Goal: Task Accomplishment & Management: Complete application form

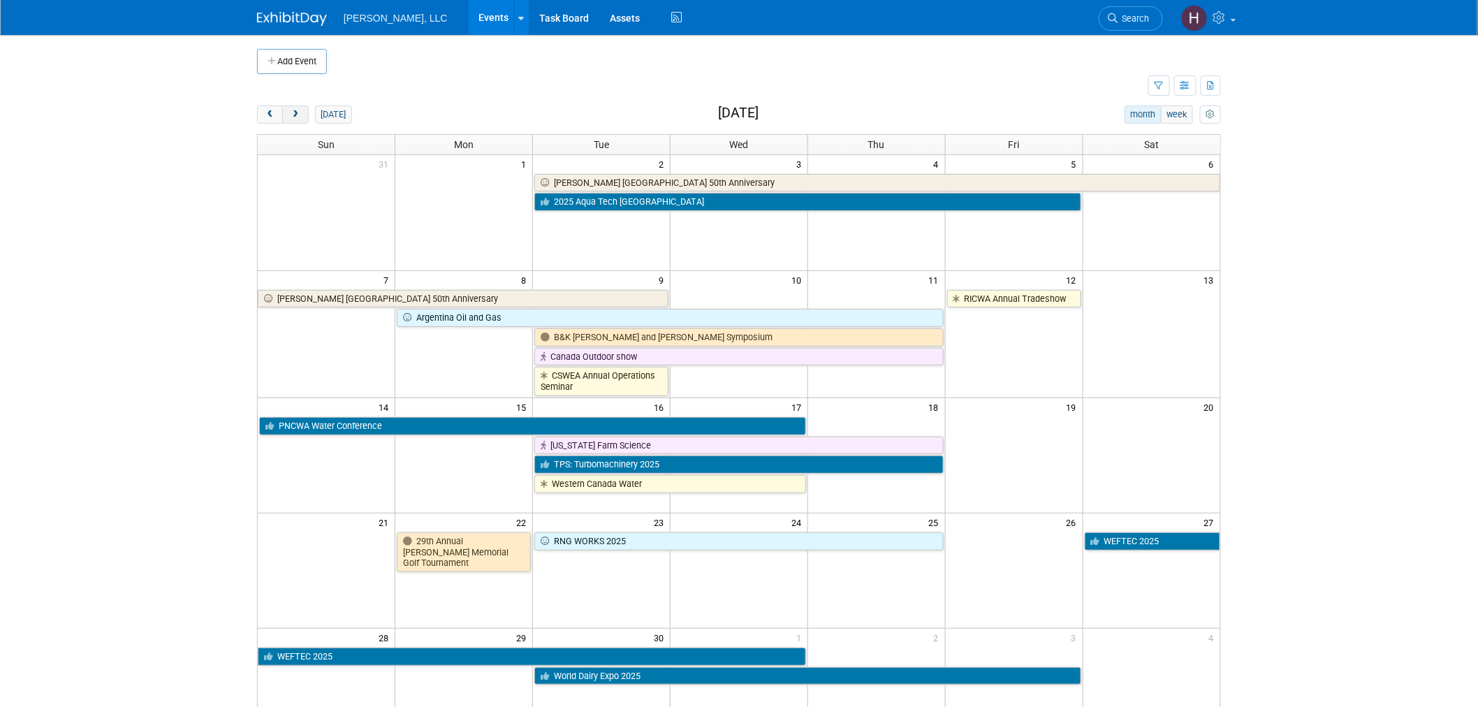
click at [299, 117] on span "next" at bounding box center [295, 114] width 10 height 9
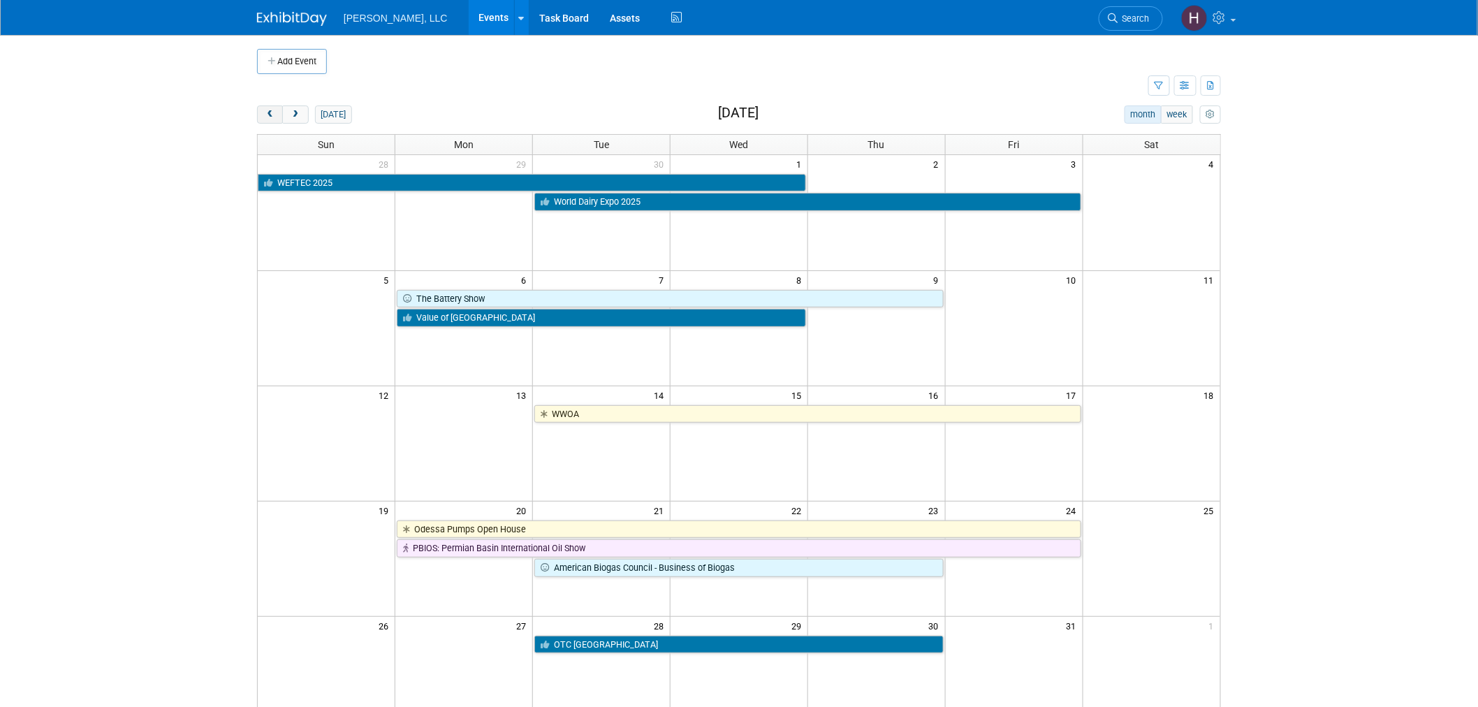
click at [273, 119] on span "prev" at bounding box center [270, 114] width 10 height 9
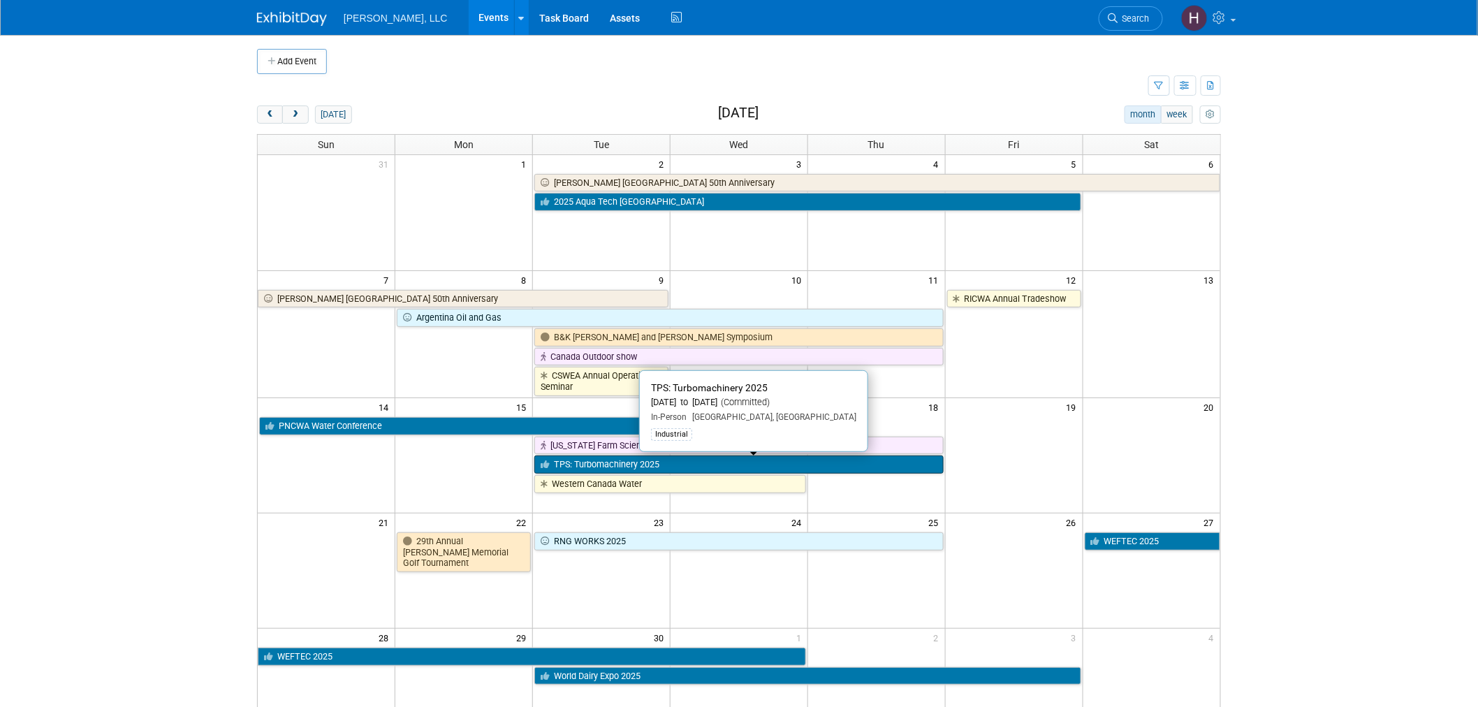
click at [578, 468] on link "TPS: Turbomachinery 2025" at bounding box center [738, 464] width 409 height 18
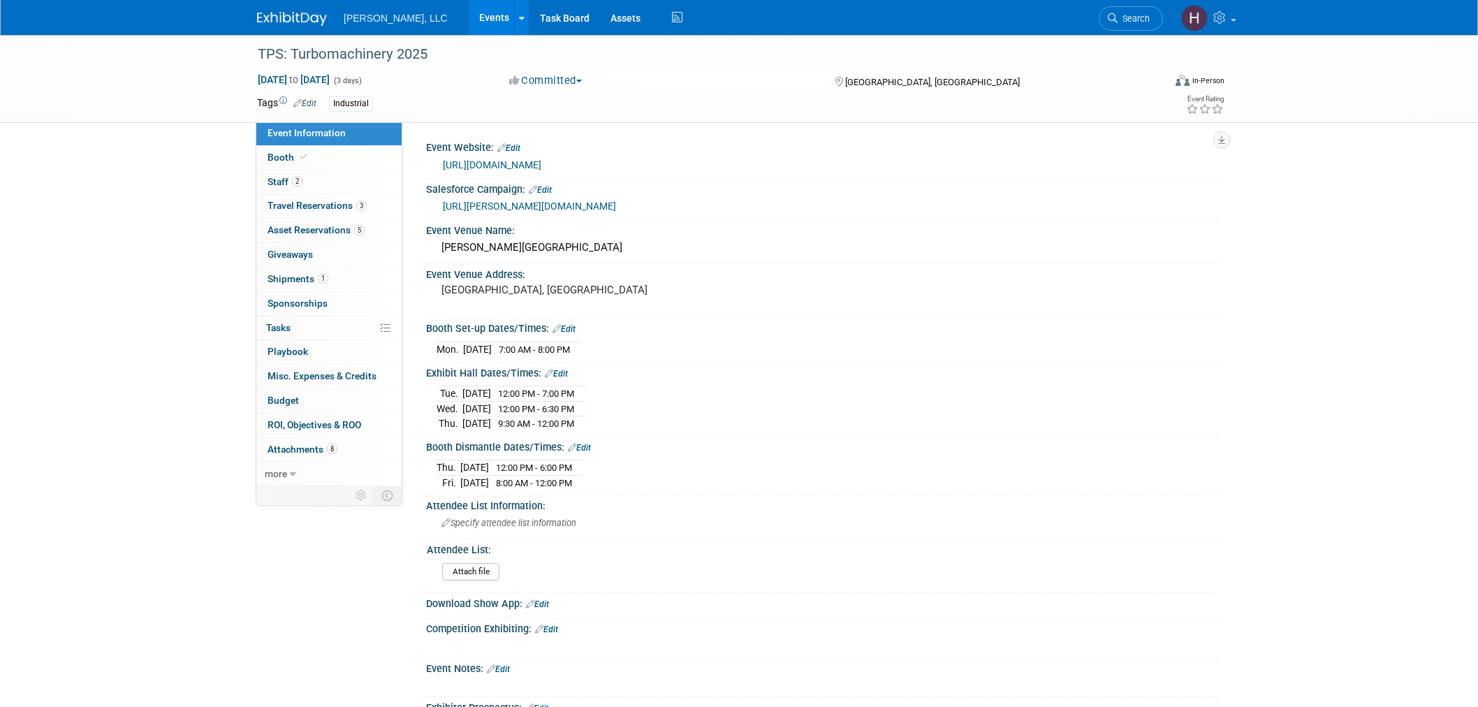
select select "Industrial"
click at [469, 26] on link "Events" at bounding box center [494, 17] width 51 height 35
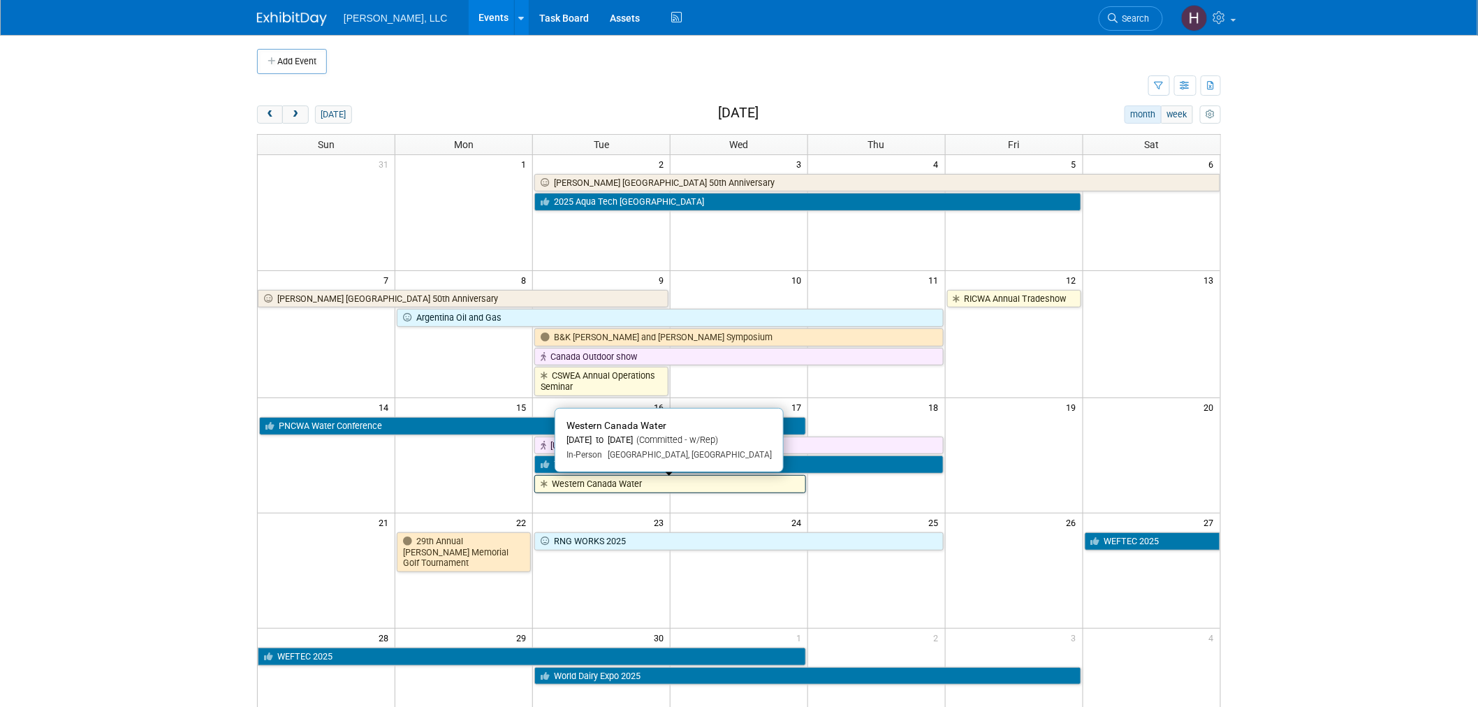
click at [710, 487] on link "Western Canada Water" at bounding box center [670, 484] width 272 height 18
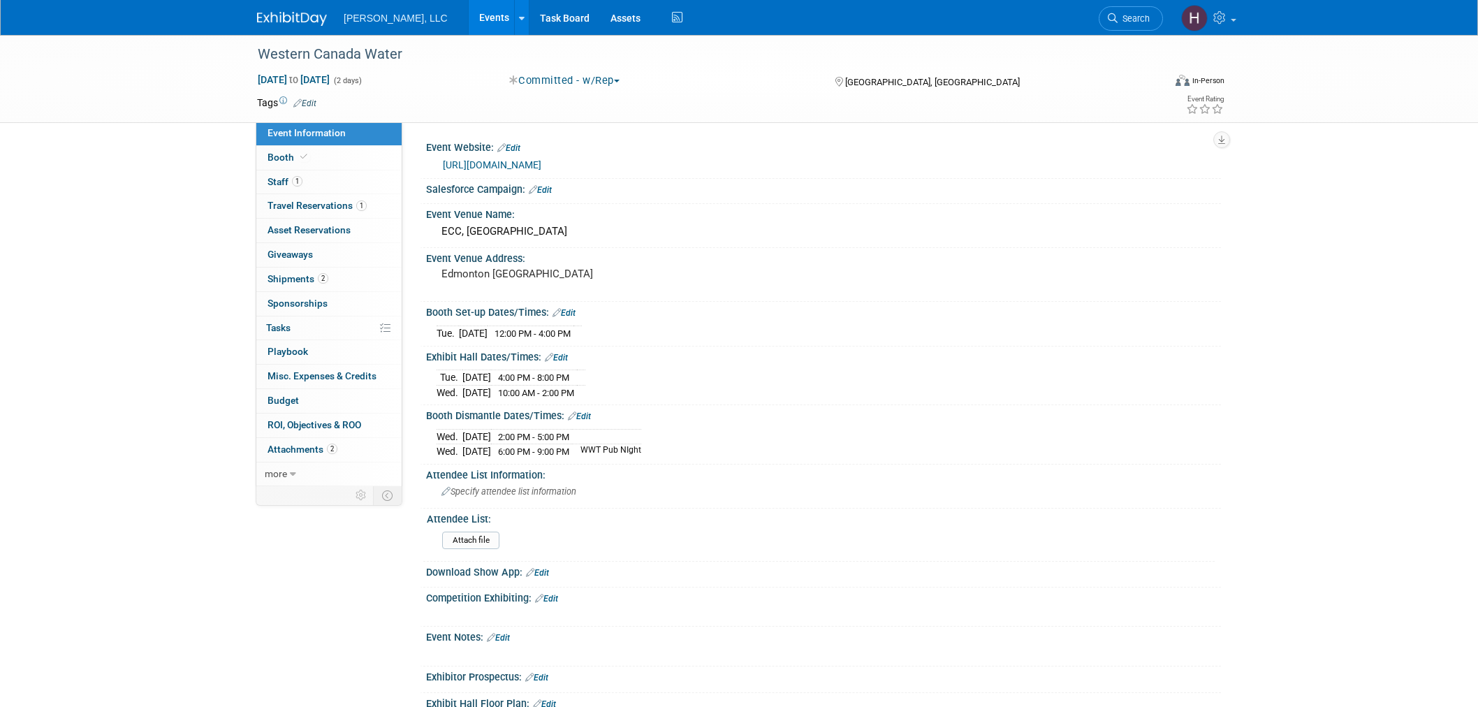
select select "Municipal"
click at [331, 207] on span "Travel Reservations 1" at bounding box center [317, 205] width 99 height 11
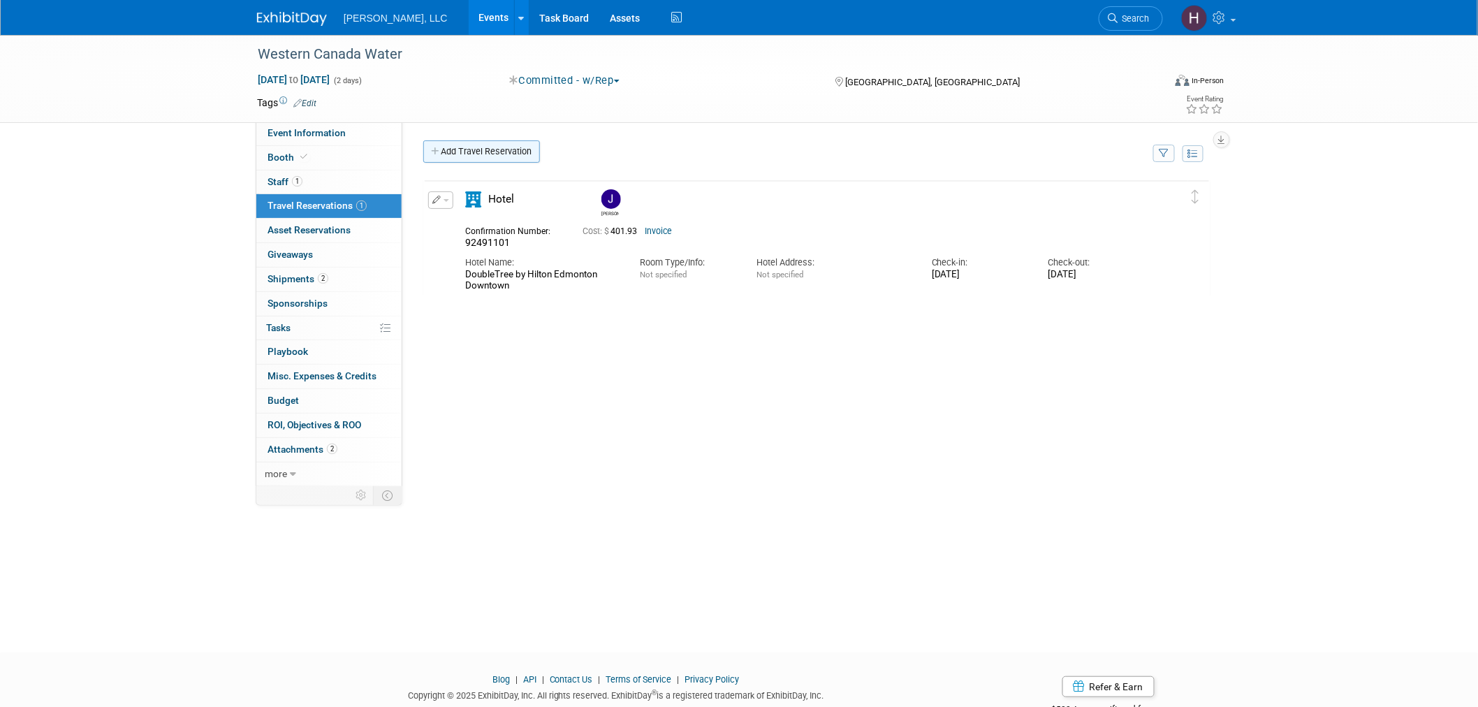
click at [510, 152] on link "Add Travel Reservation" at bounding box center [481, 151] width 117 height 22
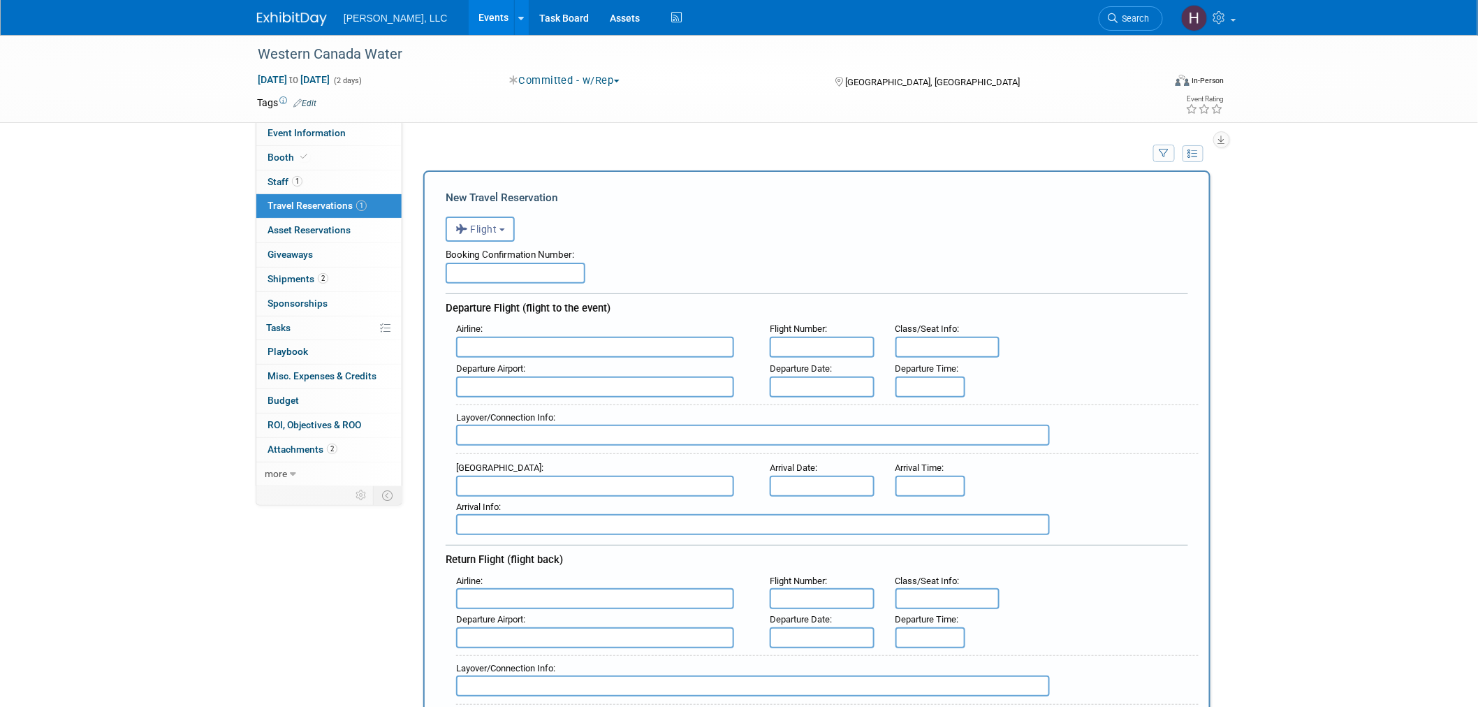
click at [497, 273] on input "text" at bounding box center [516, 273] width 140 height 21
paste input "GAWRA6"
type input "GAWRA6"
click at [619, 343] on input "text" at bounding box center [595, 347] width 278 height 21
click at [647, 388] on span "Delta Air Lines (DAL)" at bounding box center [602, 393] width 291 height 22
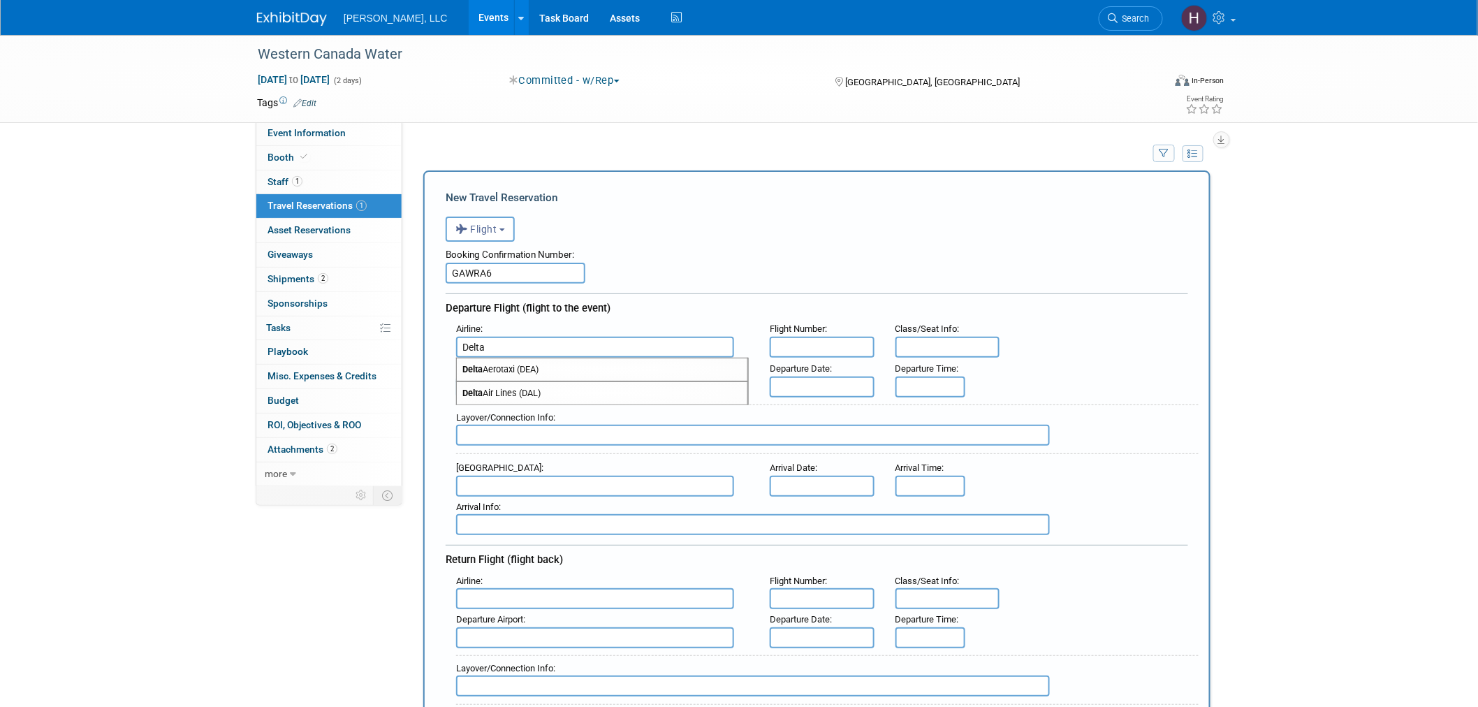
type input "Delta Air Lines (DAL)"
click at [497, 588] on input "text" at bounding box center [595, 598] width 278 height 21
click at [487, 638] on span "Delta Air Lines (DAL)" at bounding box center [602, 645] width 291 height 22
type input "Delta Air Lines (DAL)"
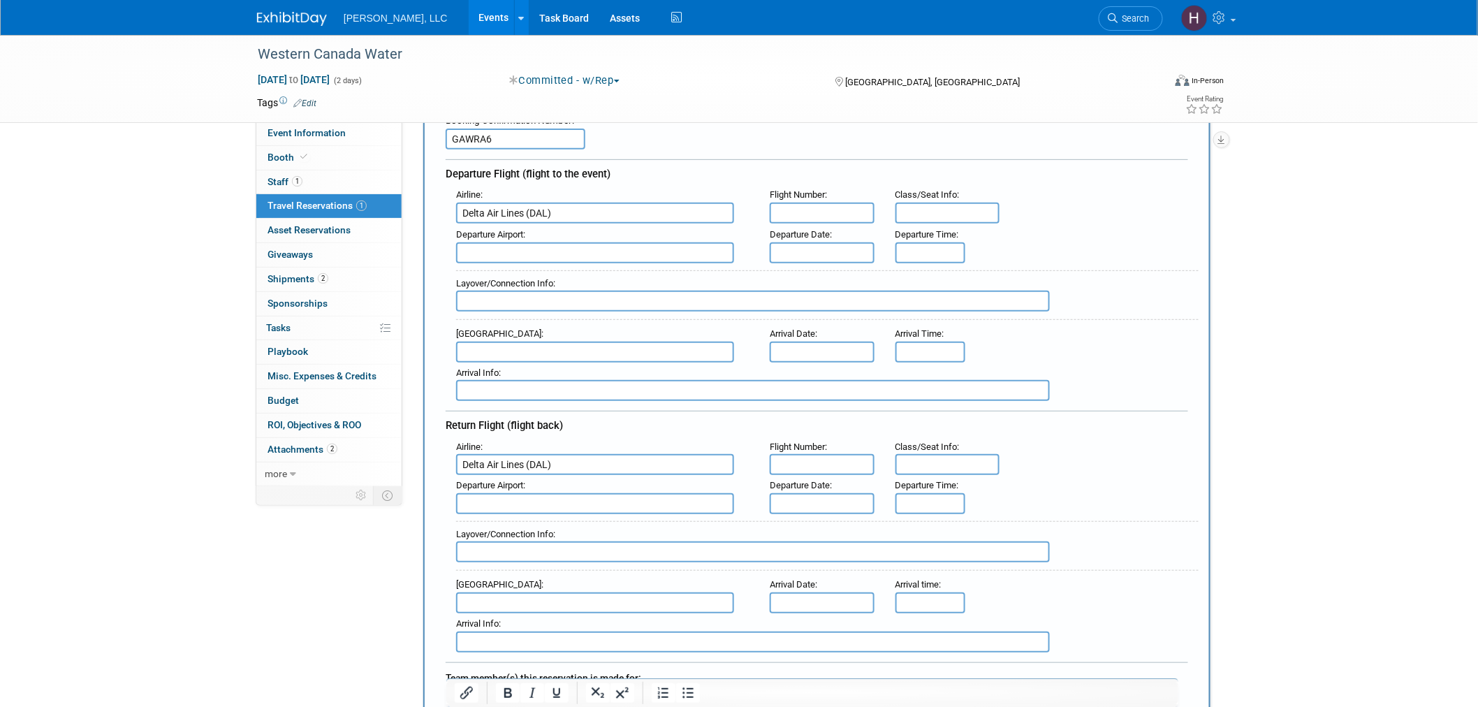
scroll to position [388, 0]
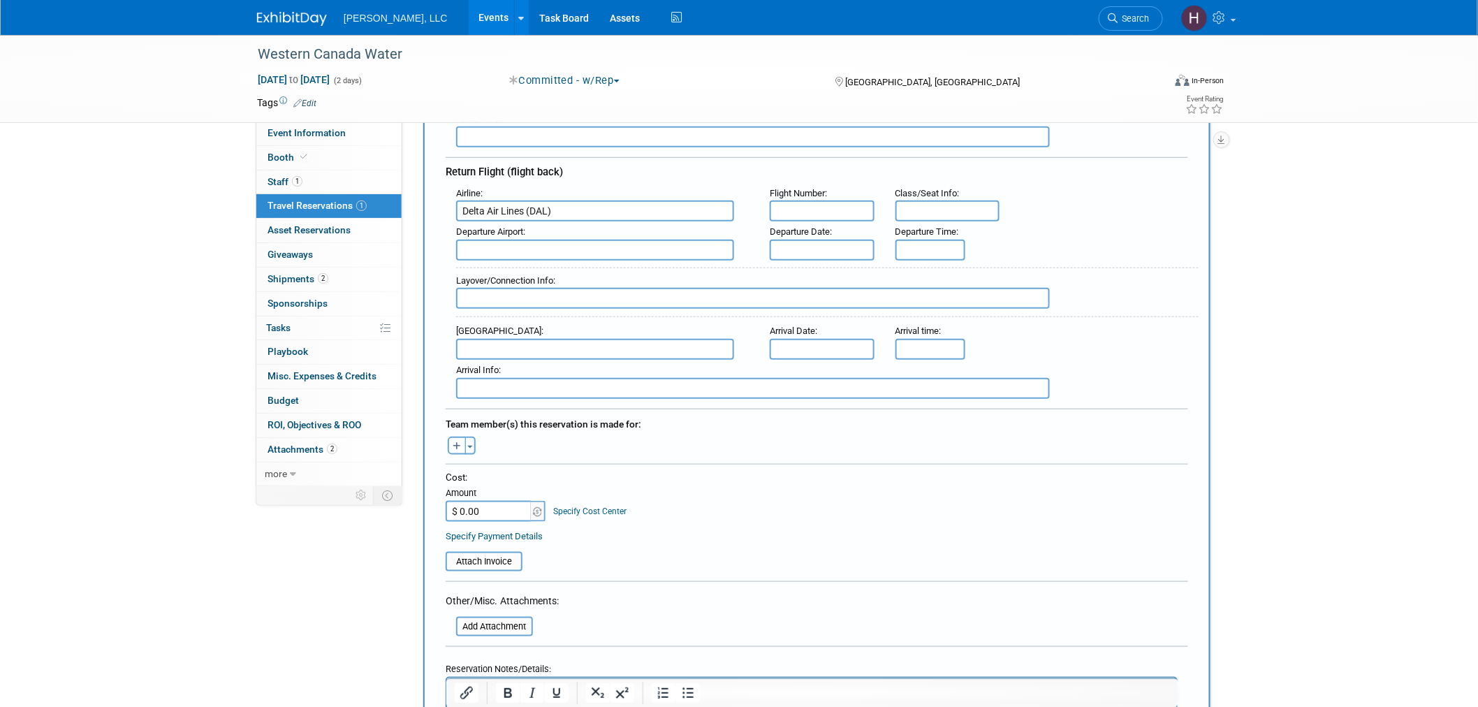
click at [455, 442] on icon "button" at bounding box center [457, 446] width 8 height 9
select select
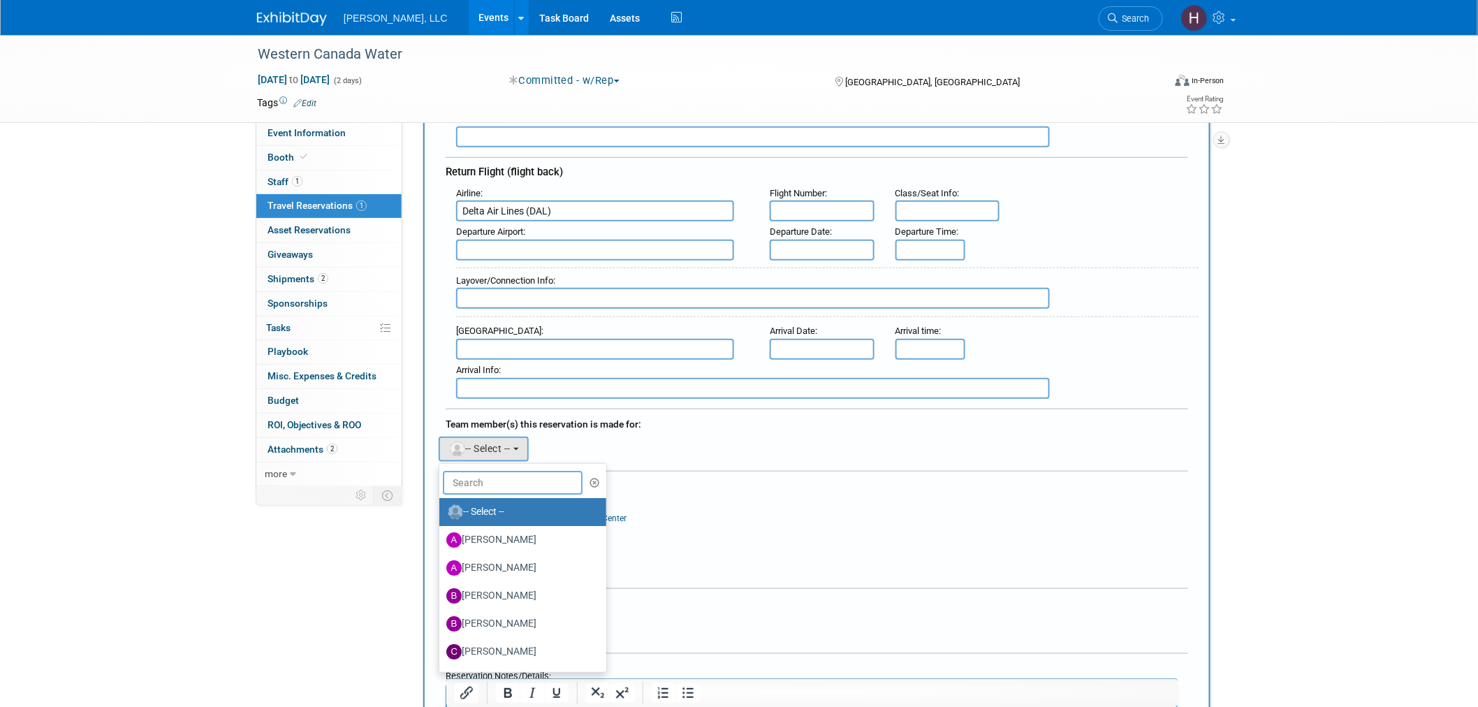
click at [504, 471] on input "text" at bounding box center [513, 483] width 140 height 24
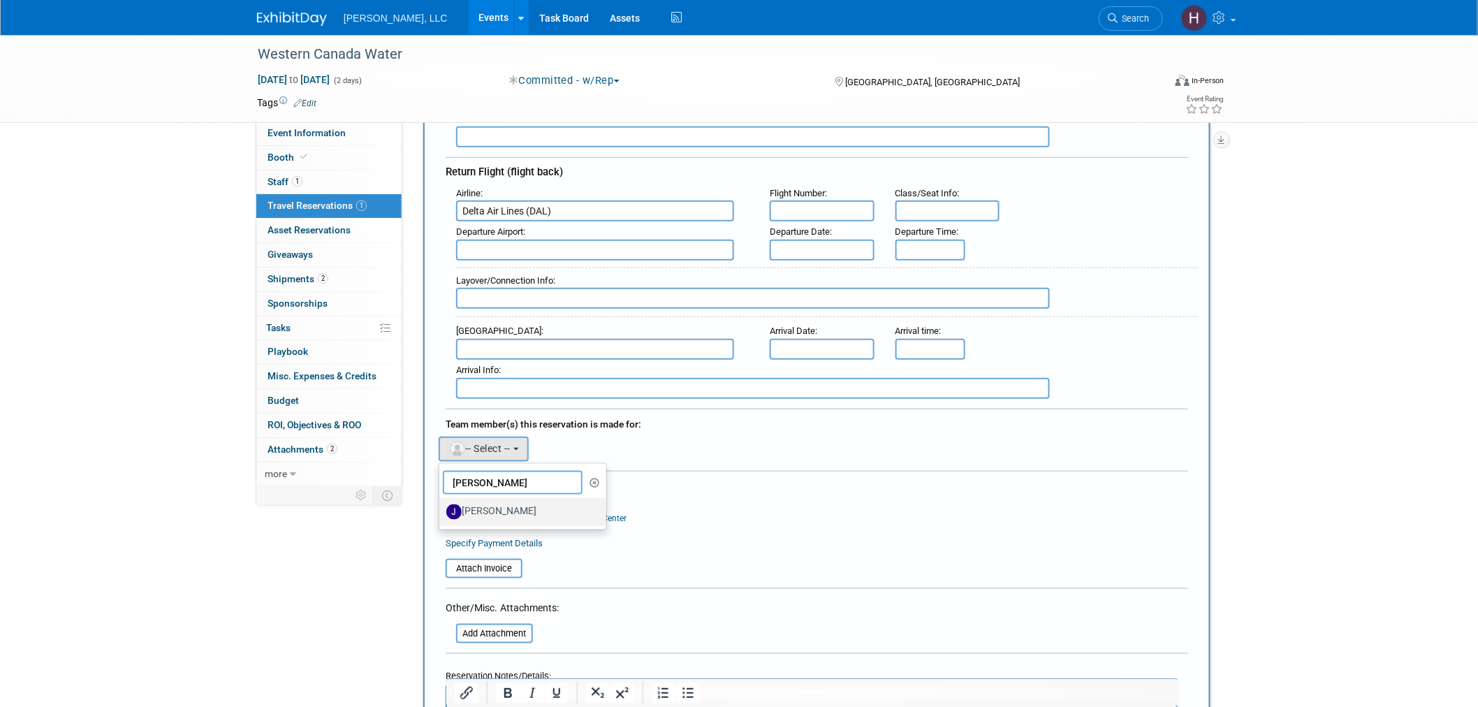
type input "jeff"
click at [496, 501] on label "Jeff Seaton" at bounding box center [519, 512] width 146 height 22
click at [441, 506] on input "Jeff Seaton" at bounding box center [436, 510] width 9 height 9
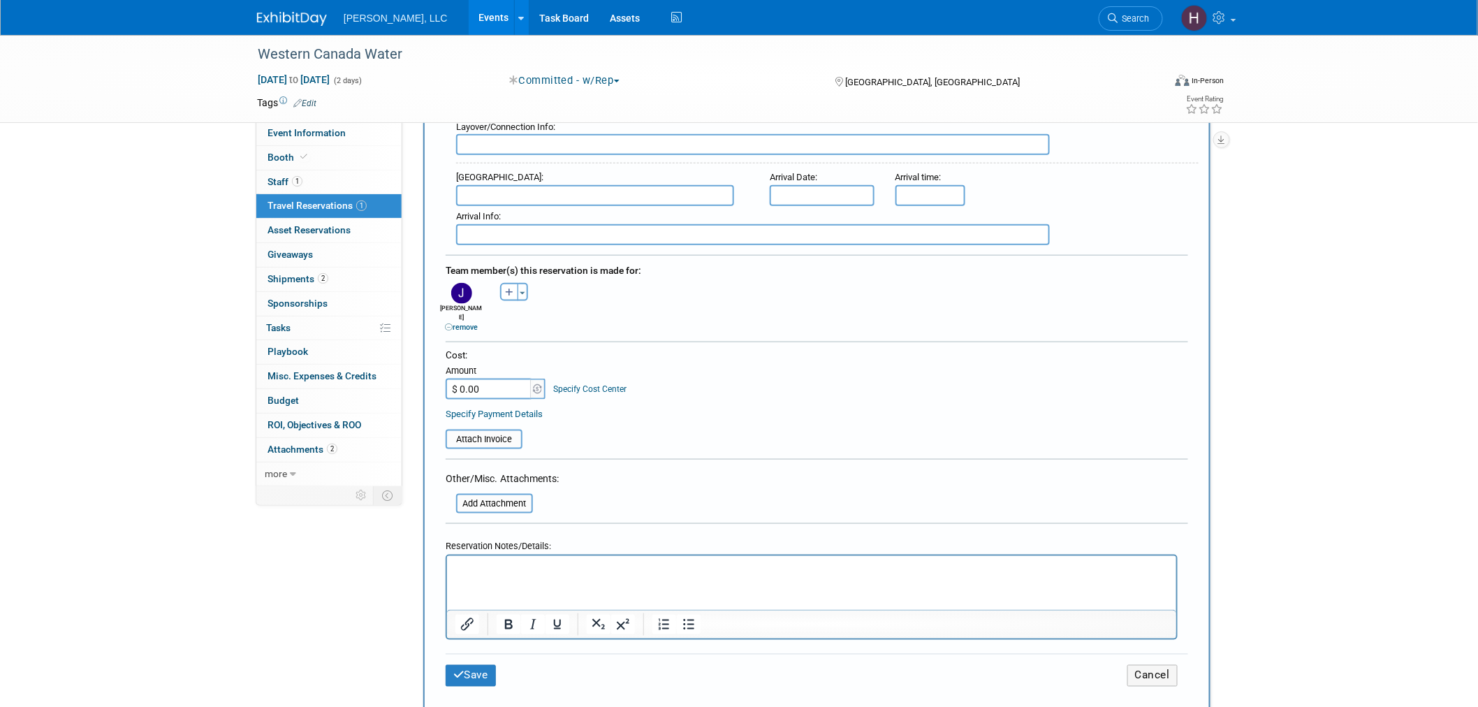
scroll to position [543, 0]
click at [487, 377] on input "$ 0.00" at bounding box center [489, 387] width 87 height 21
paste input "674.58"
type input "$ 674.58"
click at [818, 184] on input "text" at bounding box center [822, 194] width 105 height 21
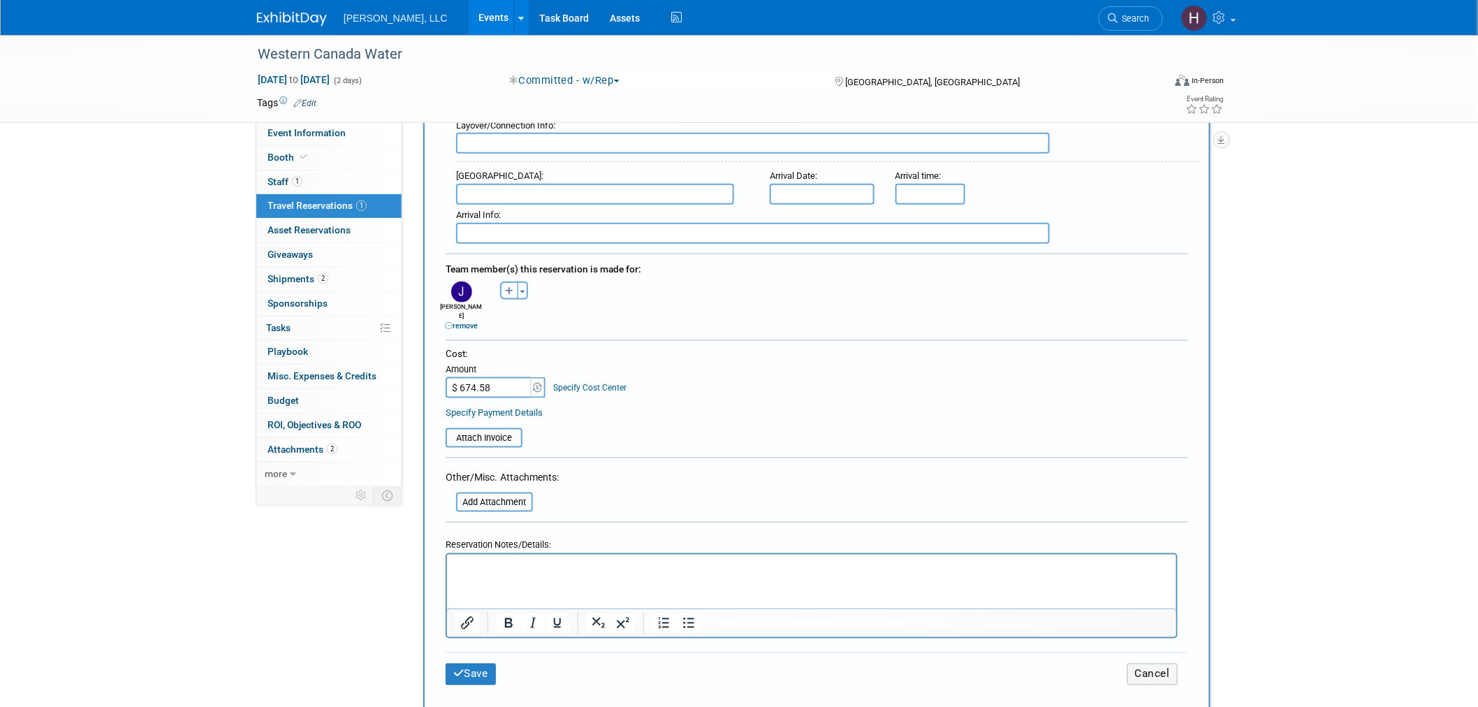
drag, startPoint x: 727, startPoint y: 348, endPoint x: 1084, endPoint y: 344, distance: 357.0
click at [728, 348] on div "Cost: Amount $ 674.58 Specify Cost Center Cost Center -- Not Specified --" at bounding box center [817, 372] width 743 height 51
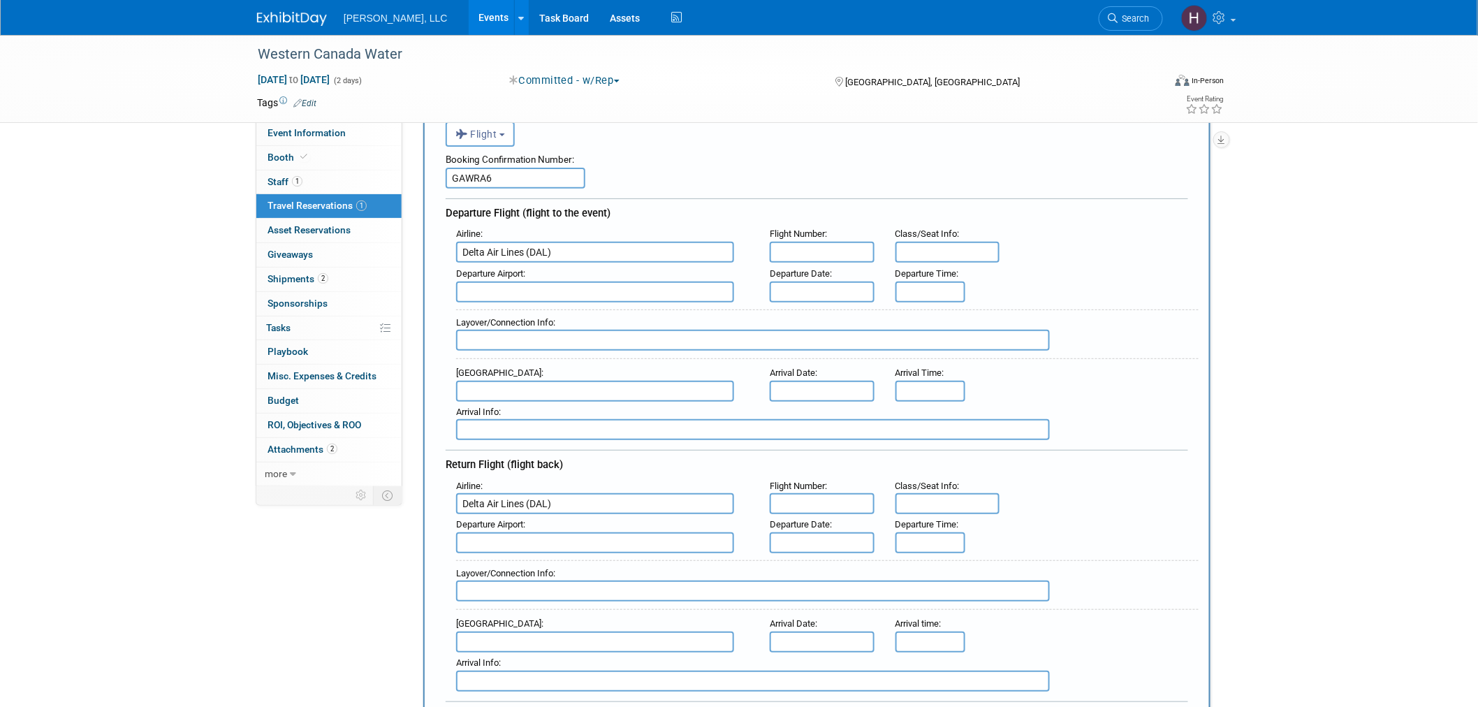
scroll to position [78, 0]
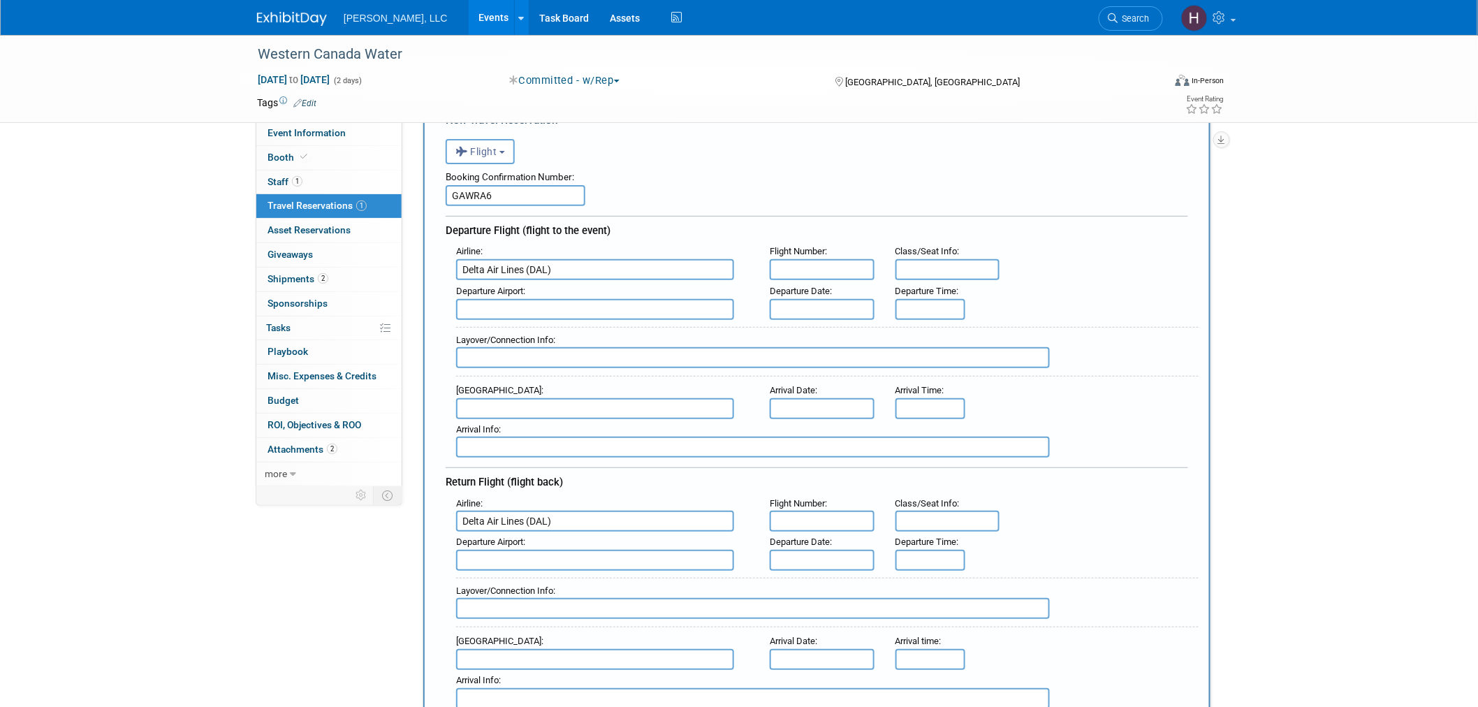
click at [540, 305] on input "text" at bounding box center [595, 309] width 278 height 21
click at [602, 321] on span "MSP - Minneapolis-St Paul International/Wold-Chamberlain Airport" at bounding box center [602, 338] width 291 height 34
type input "MSP - Minneapolis-St Paul International/Wold-Chamberlain Airport"
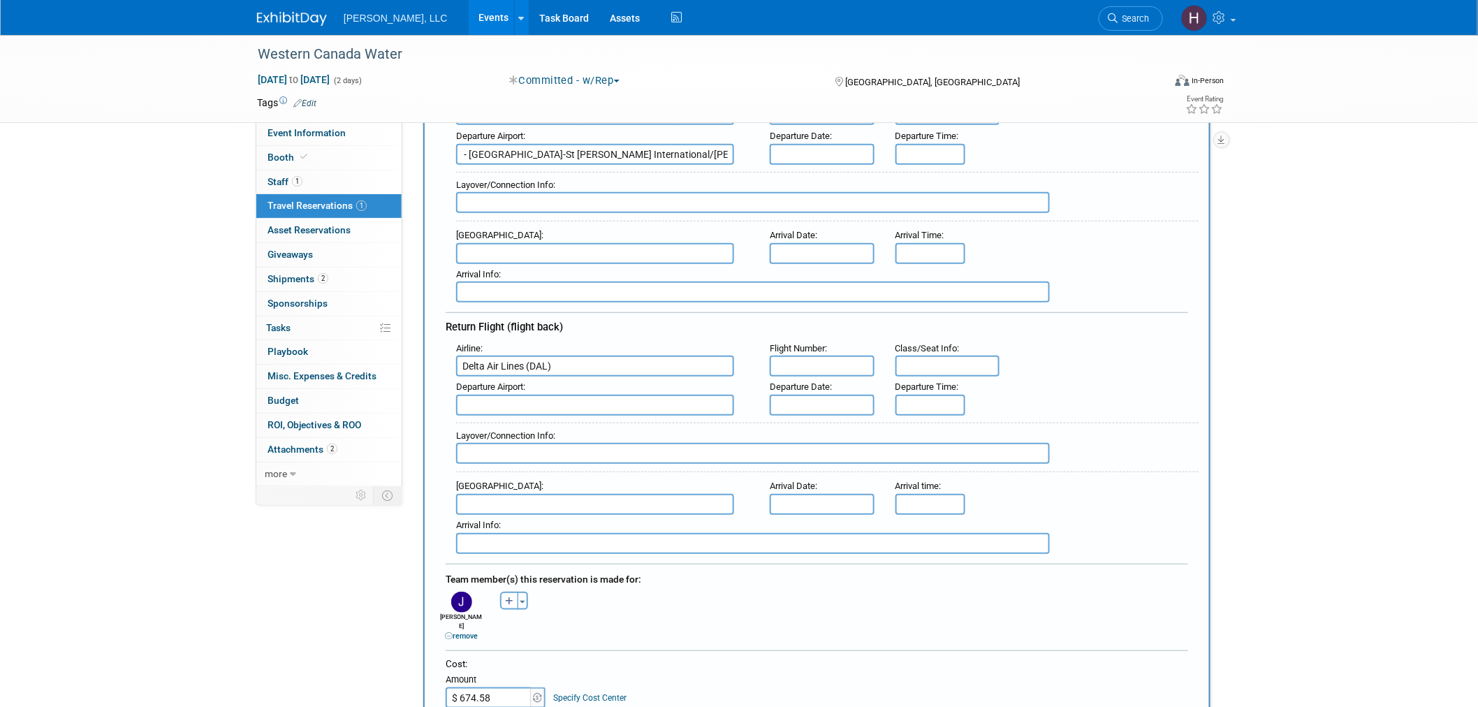
scroll to position [0, 0]
click at [515, 494] on input "text" at bounding box center [595, 504] width 278 height 21
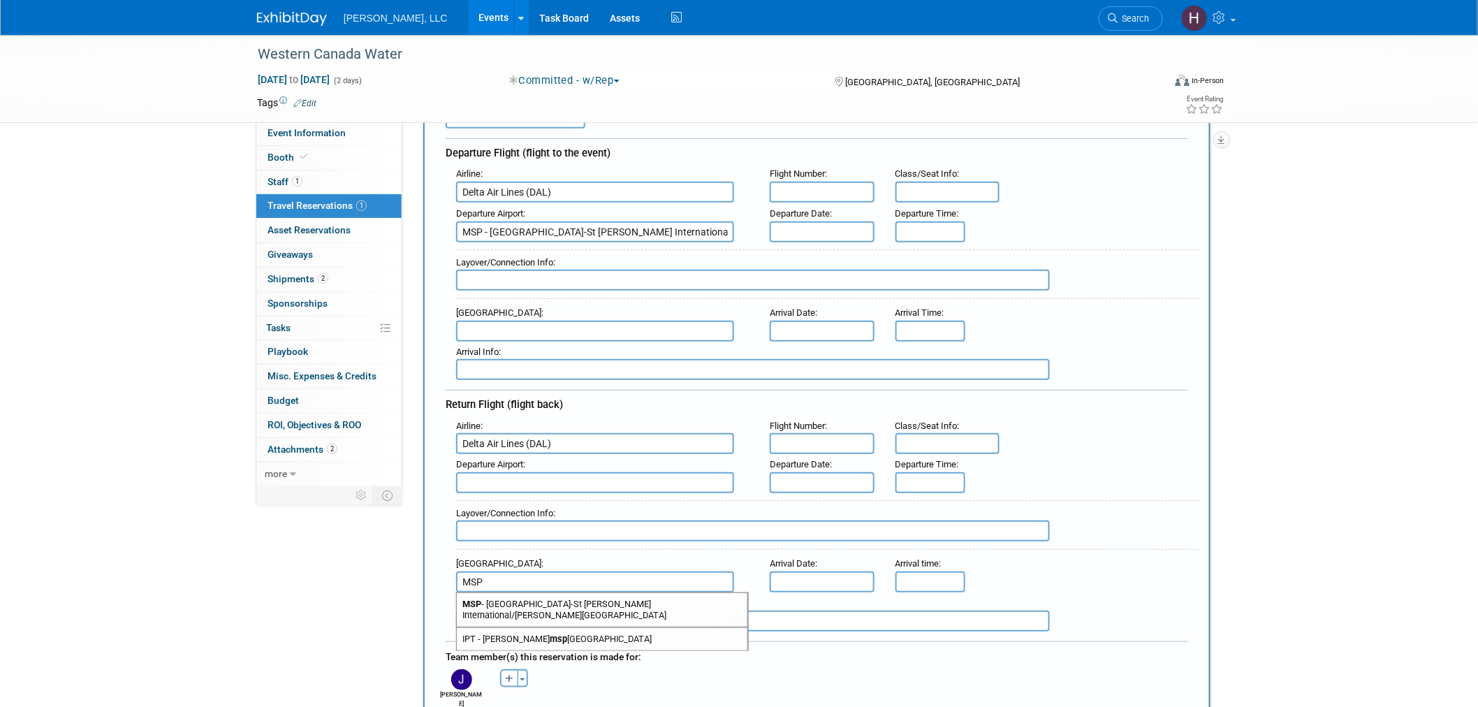
click at [519, 593] on span "MSP - Minneapolis-St Paul International/Wold-Chamberlain Airport" at bounding box center [602, 610] width 291 height 34
type input "MSP - Minneapolis-St Paul International/Wold-Chamberlain Airport"
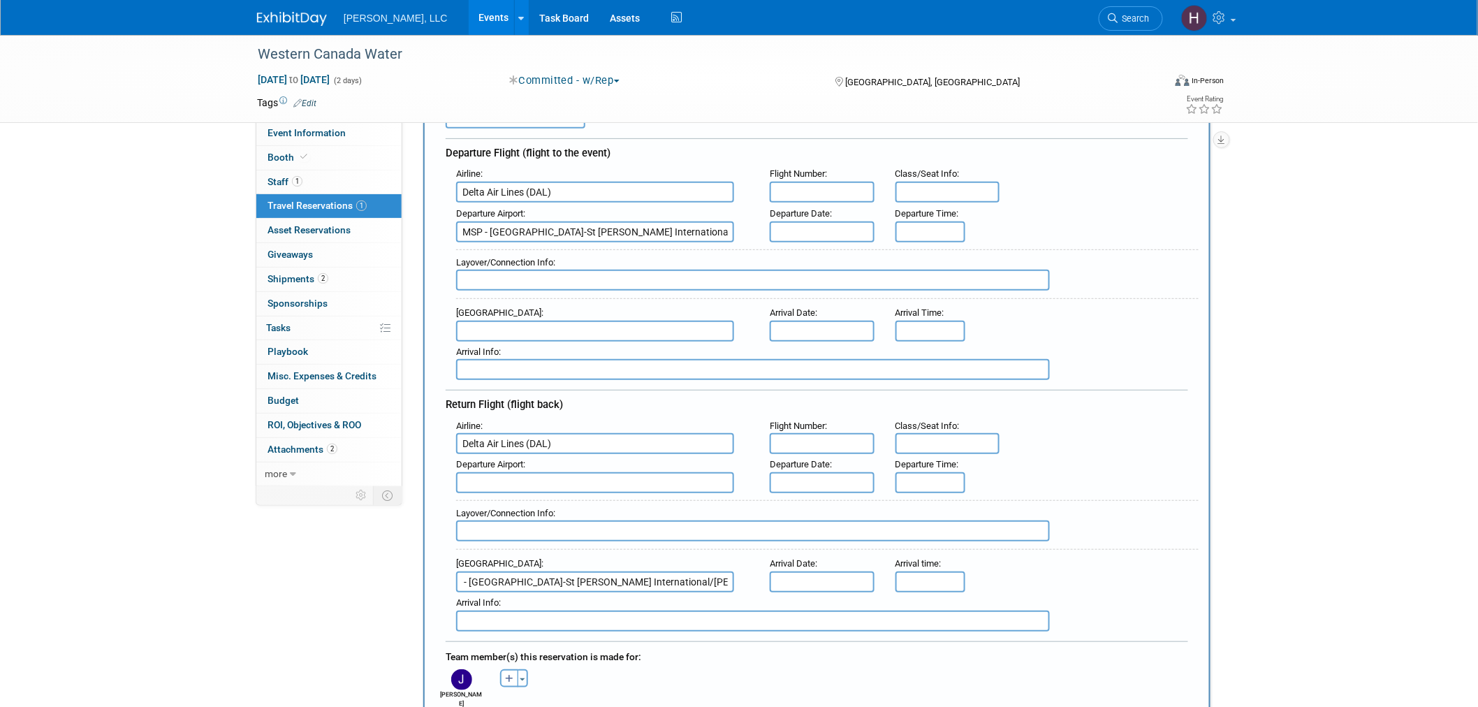
click at [483, 323] on input "text" at bounding box center [595, 331] width 278 height 21
click at [476, 348] on strong "YEG" at bounding box center [470, 353] width 17 height 10
type input "YEG - Edmonton International Airport"
click at [497, 476] on input "text" at bounding box center [595, 482] width 278 height 21
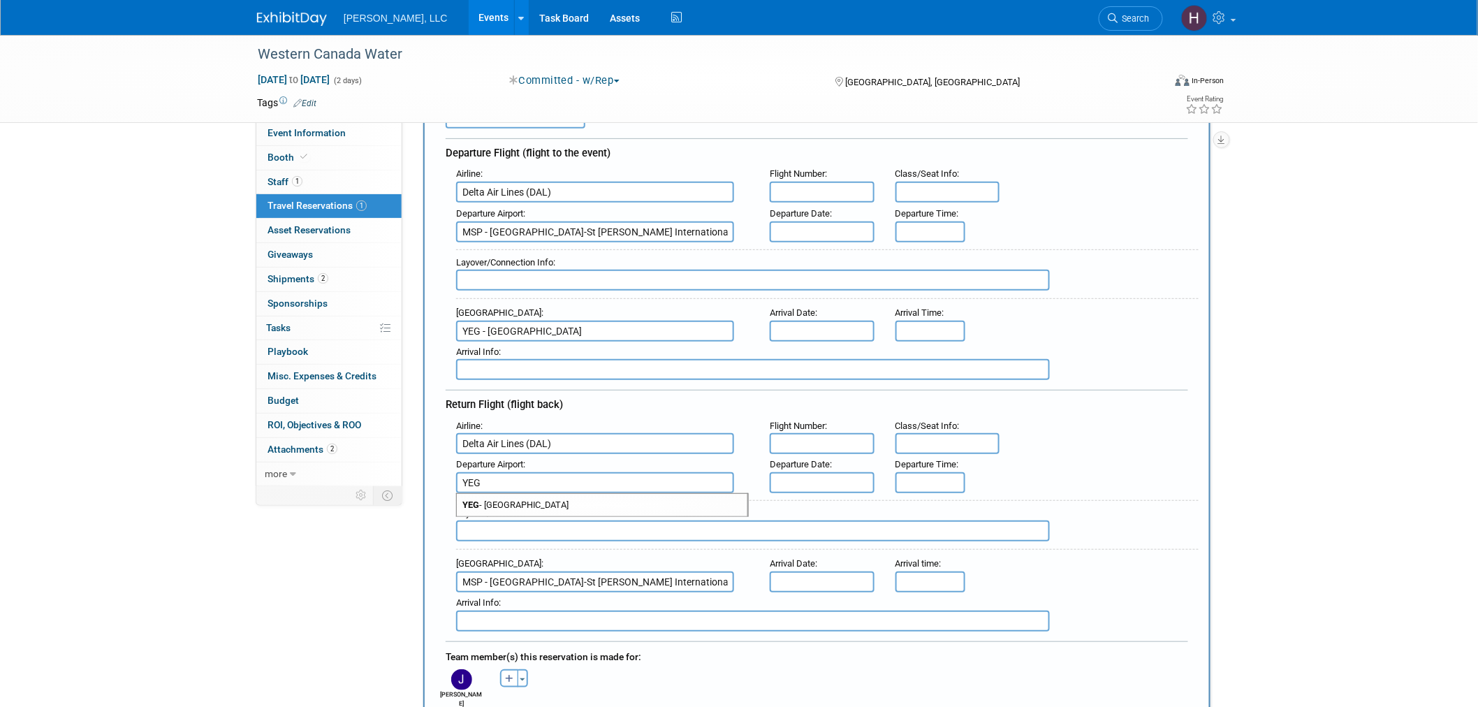
click at [543, 494] on span "YEG - Edmonton International Airport" at bounding box center [602, 505] width 291 height 22
type input "YEG - Edmonton International Airport"
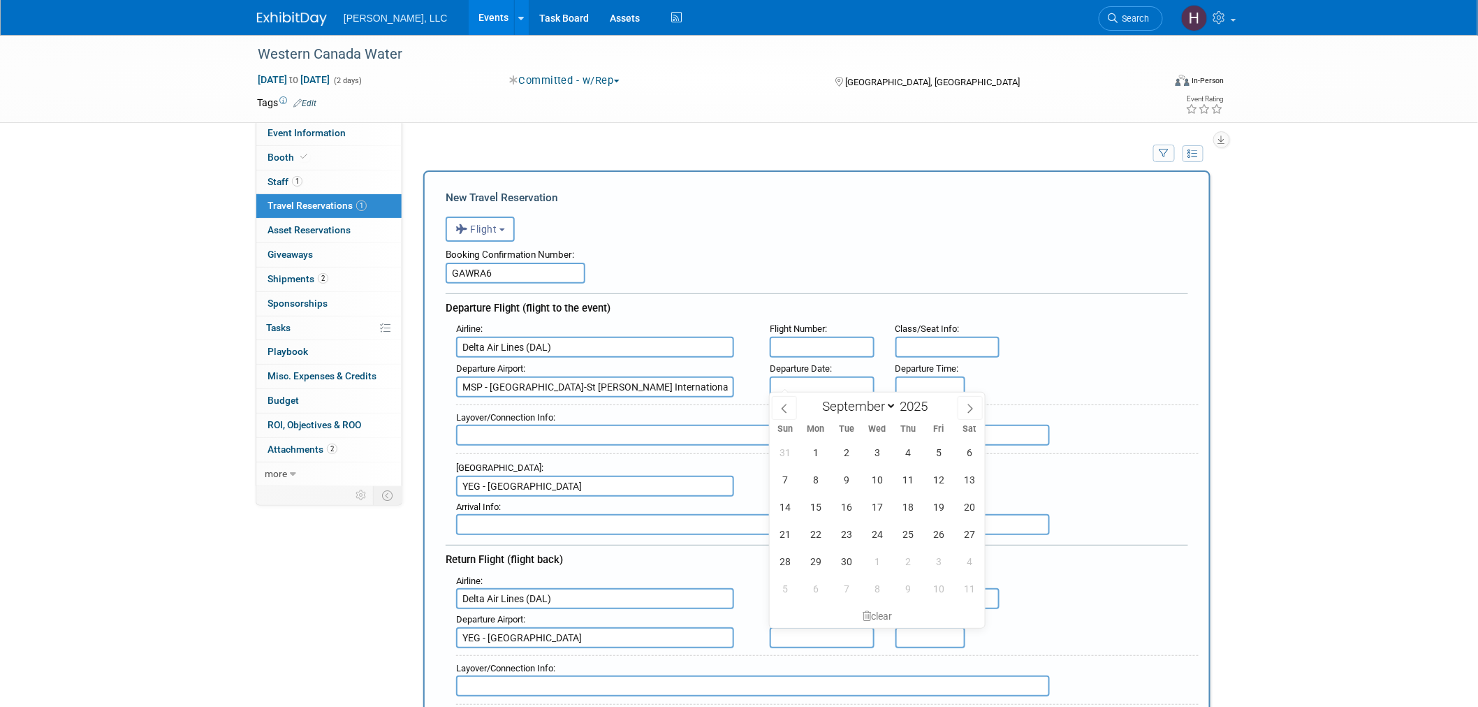
click at [814, 381] on input "text" at bounding box center [822, 386] width 105 height 21
click at [847, 501] on span "16" at bounding box center [846, 506] width 27 height 27
type input "Sep 16, 2025"
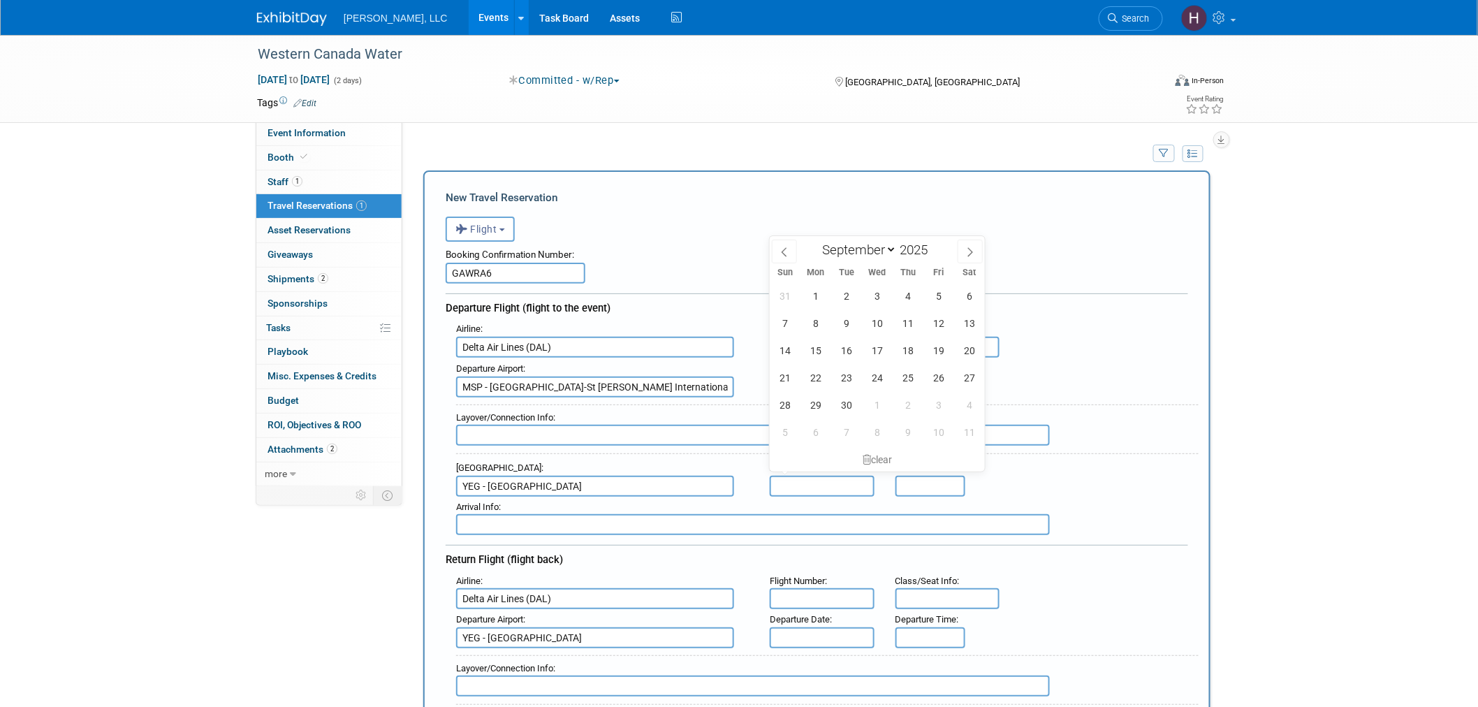
click at [813, 477] on input "text" at bounding box center [822, 486] width 105 height 21
click at [847, 355] on span "16" at bounding box center [846, 350] width 27 height 27
type input "Sep 16, 2025"
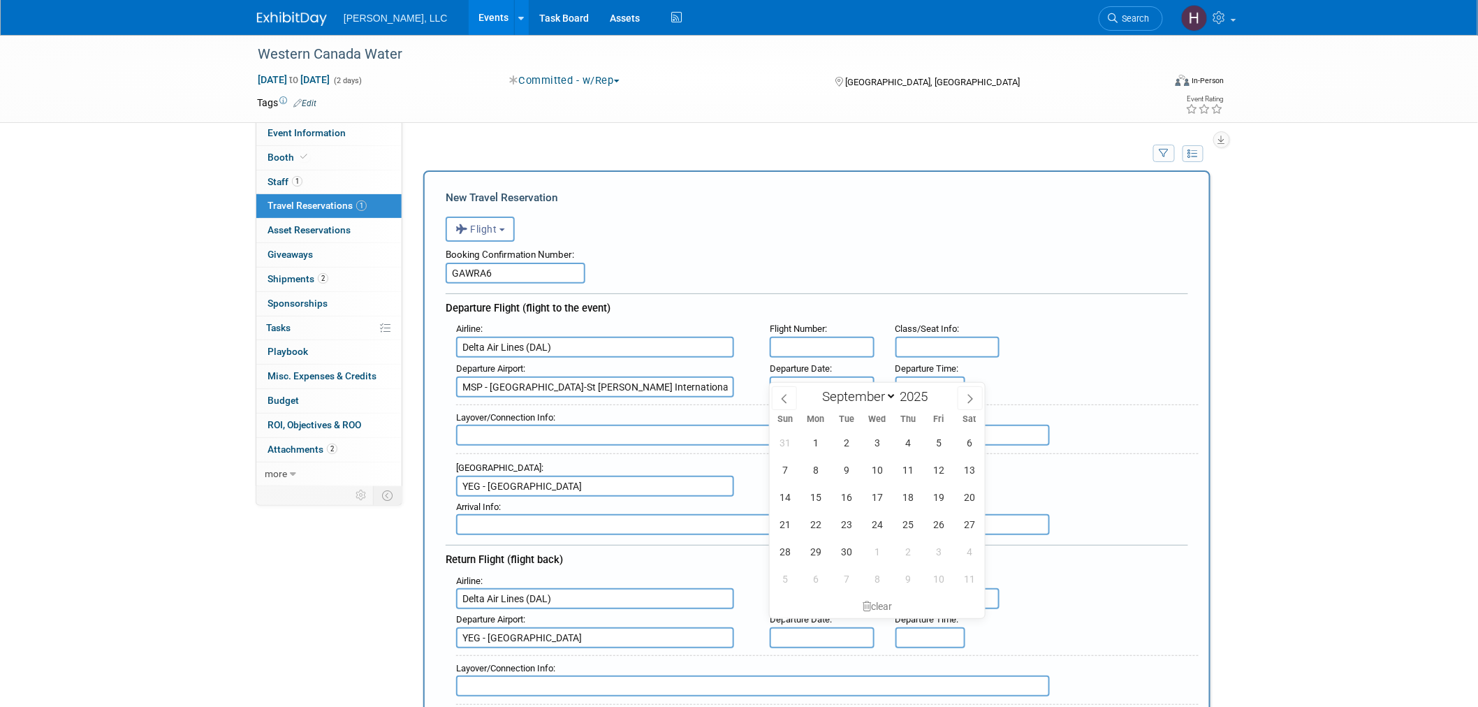
click at [818, 627] on input "text" at bounding box center [822, 637] width 105 height 21
click at [907, 503] on span "18" at bounding box center [908, 496] width 27 height 27
type input "Sep 18, 2025"
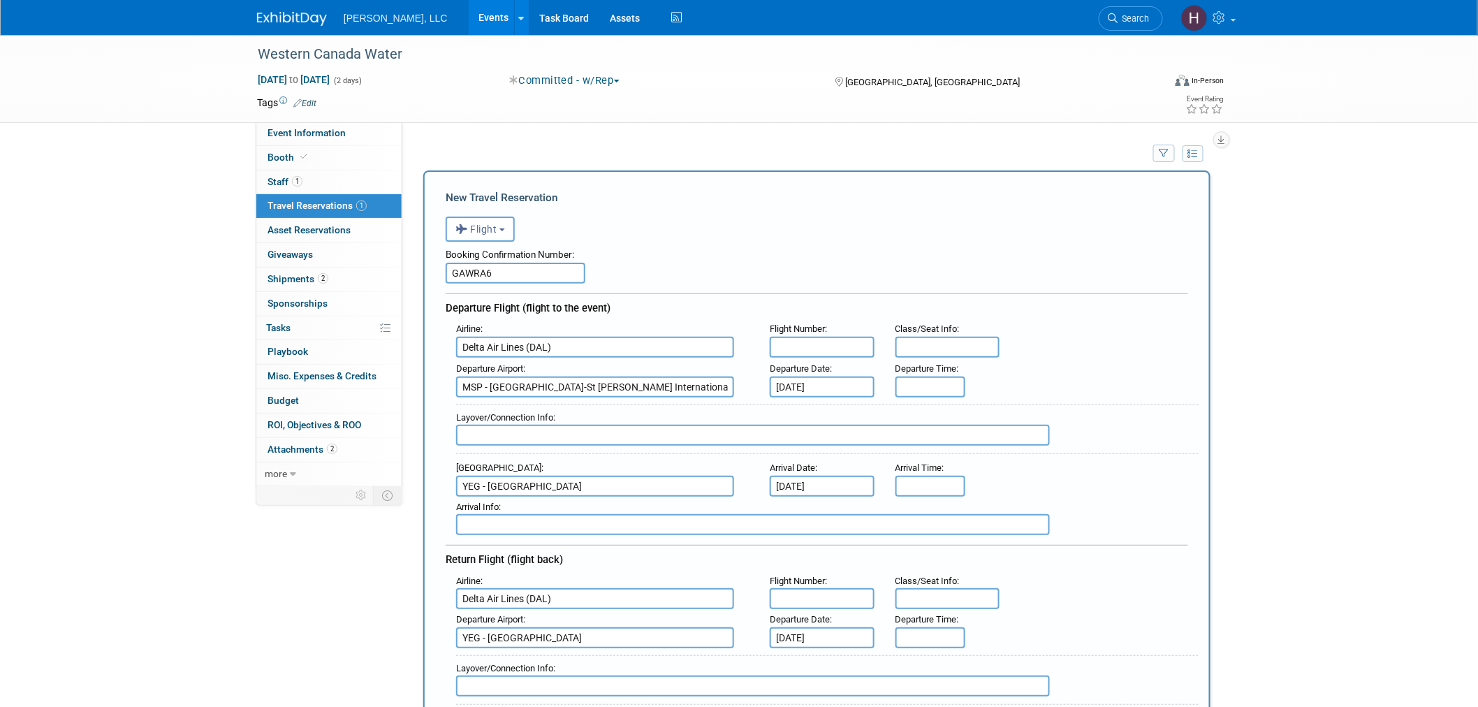
scroll to position [233, 0]
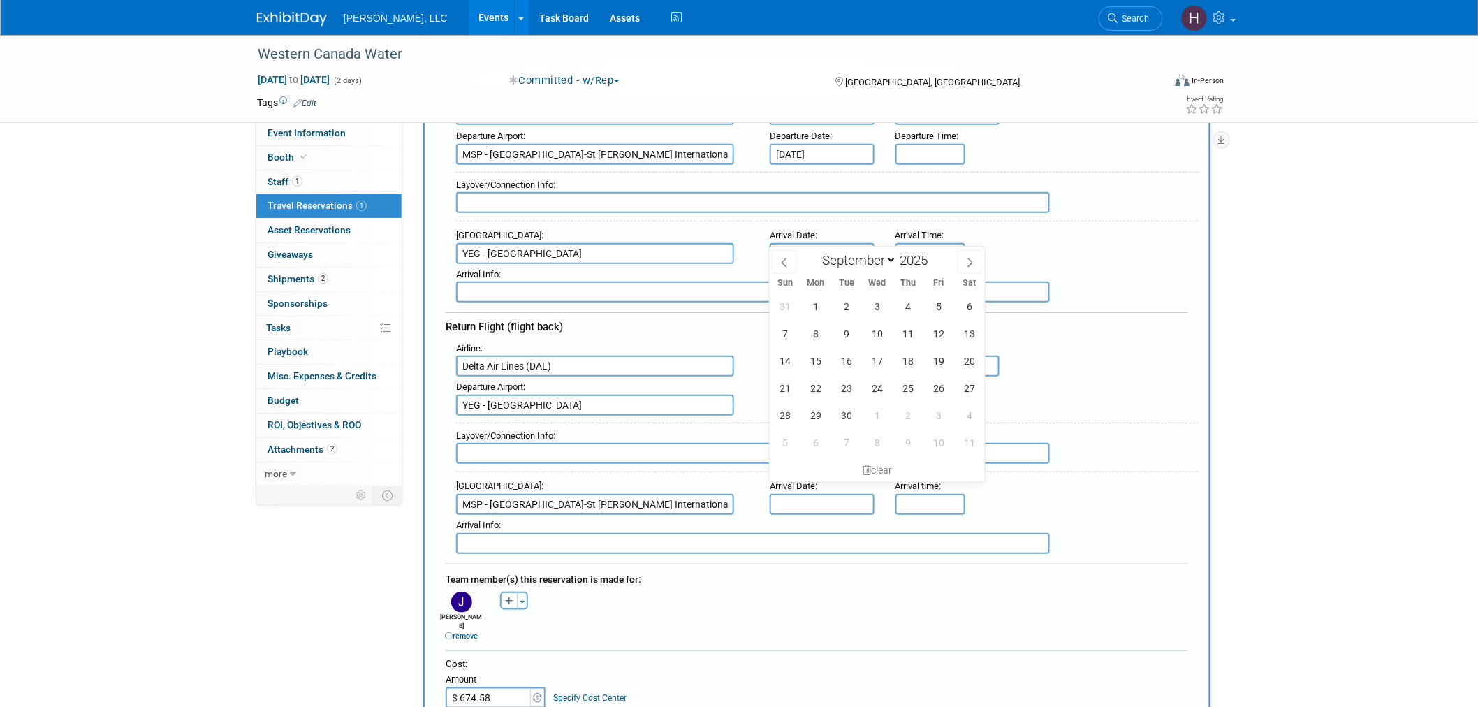
click at [837, 494] on input "text" at bounding box center [822, 504] width 105 height 21
click at [905, 363] on span "18" at bounding box center [908, 360] width 27 height 27
type input "Sep 18, 2025"
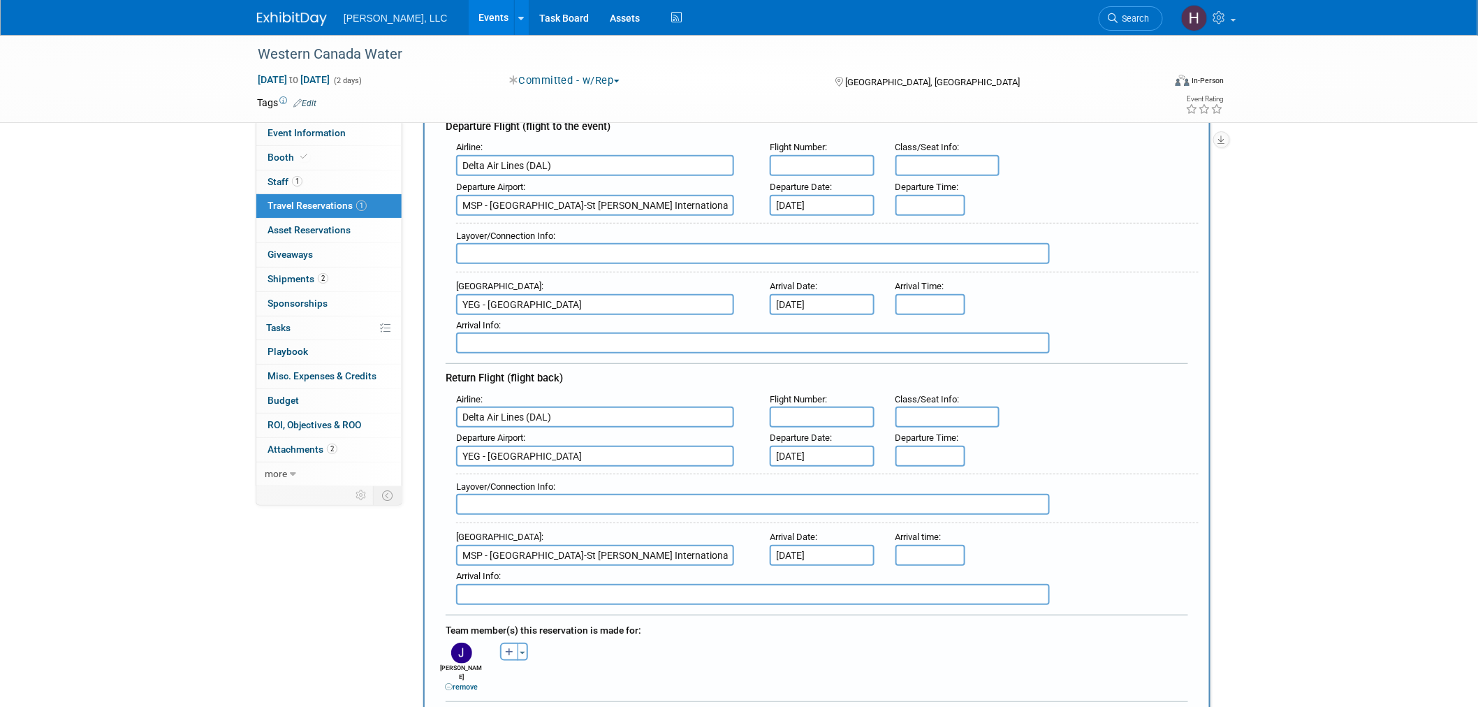
scroll to position [78, 0]
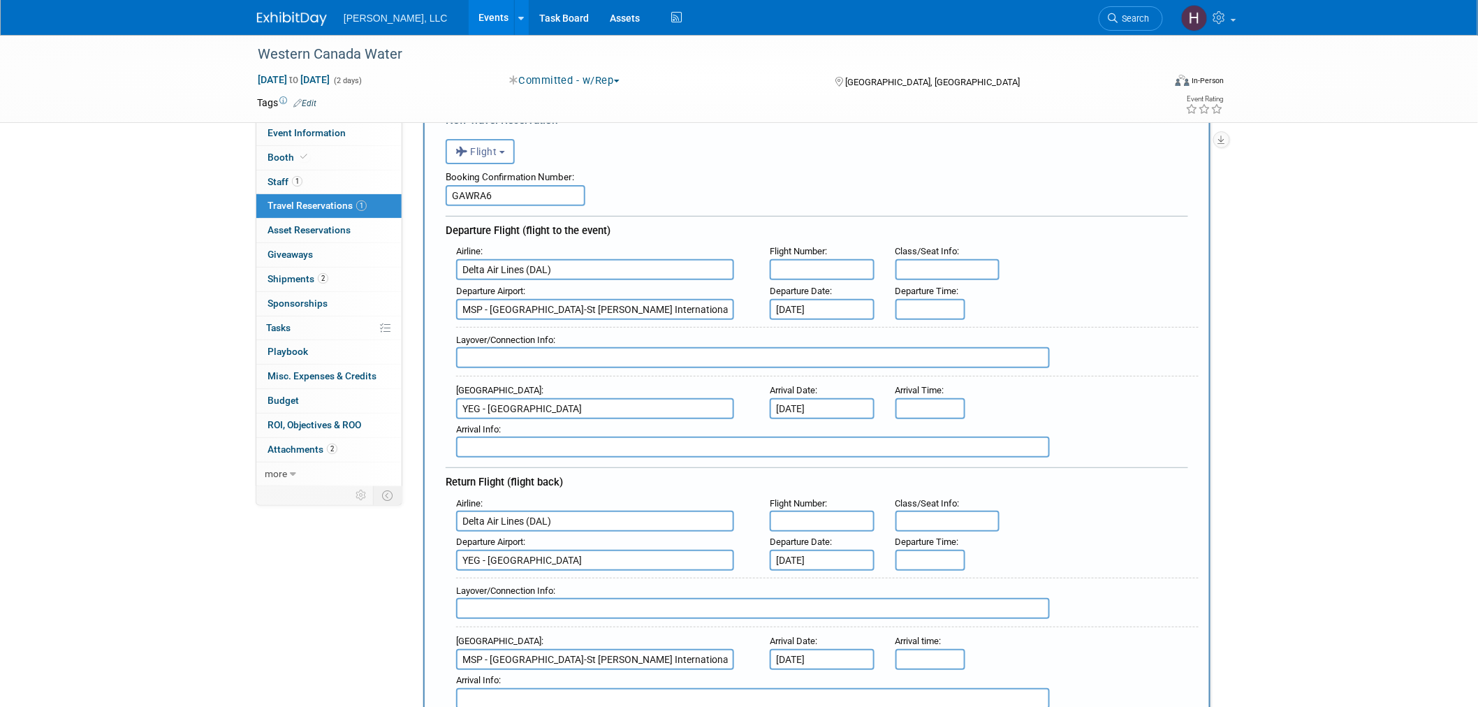
click at [815, 268] on input "text" at bounding box center [822, 269] width 105 height 21
paste input "DL7139"
click at [788, 264] on input "DL7139" at bounding box center [822, 269] width 105 height 21
type input "7139"
click at [794, 511] on input "text" at bounding box center [822, 521] width 105 height 21
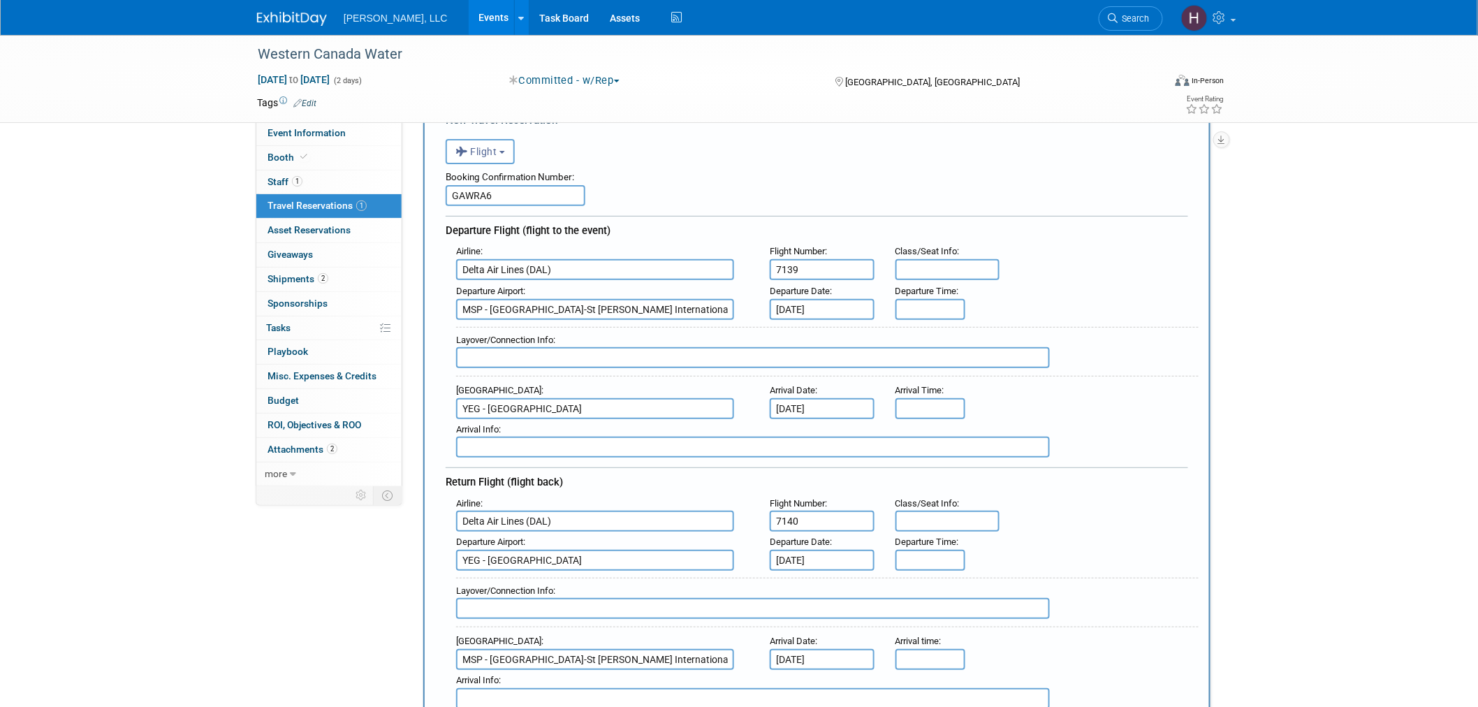
type input "7140"
click at [933, 550] on input "5:00 PM" at bounding box center [930, 560] width 70 height 21
click at [919, 462] on span "05" at bounding box center [927, 470] width 27 height 25
click at [972, 481] on td "09" at bounding box center [966, 500] width 45 height 38
click at [1002, 462] on span "00" at bounding box center [993, 470] width 27 height 25
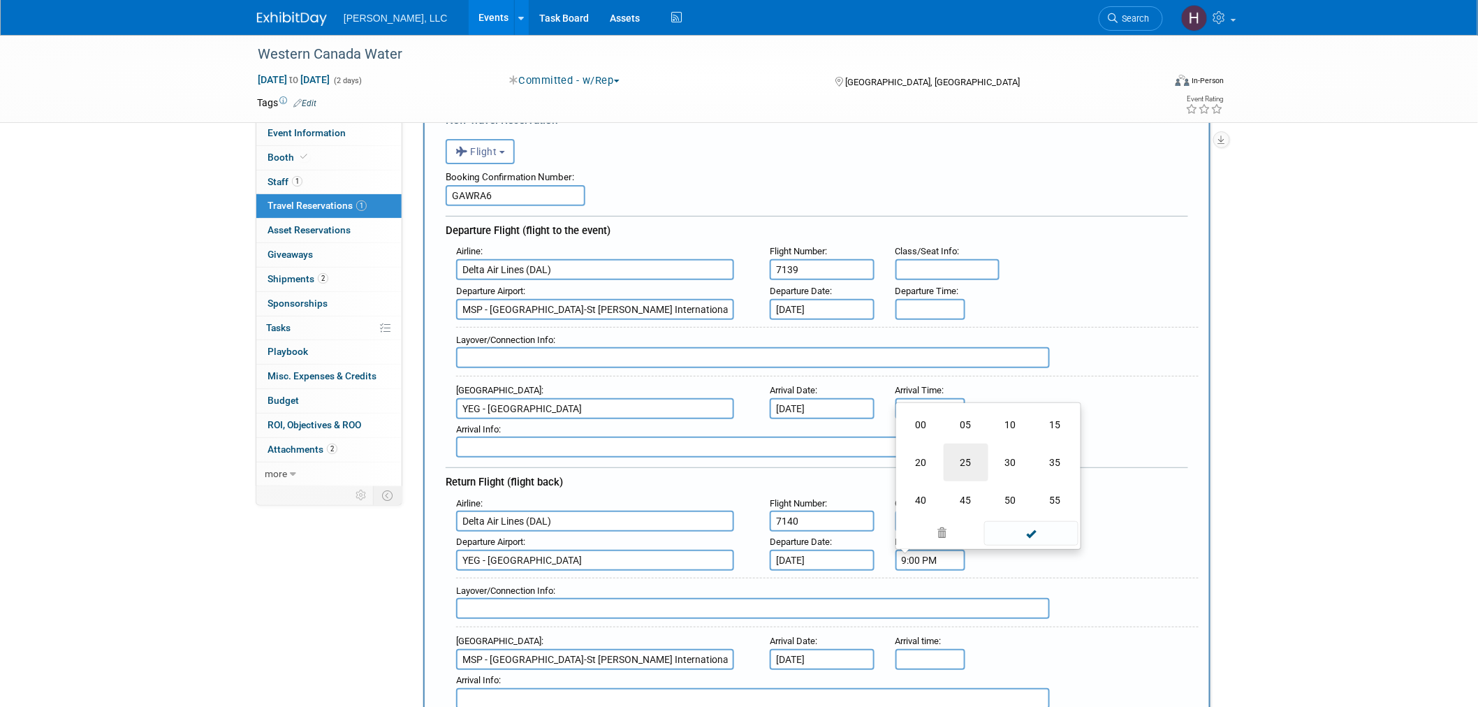
click at [975, 454] on td "25" at bounding box center [966, 463] width 45 height 38
type input "9:25 PM"
click at [1039, 522] on span at bounding box center [1031, 533] width 94 height 24
click at [937, 649] on input "5:00 PM" at bounding box center [930, 659] width 70 height 21
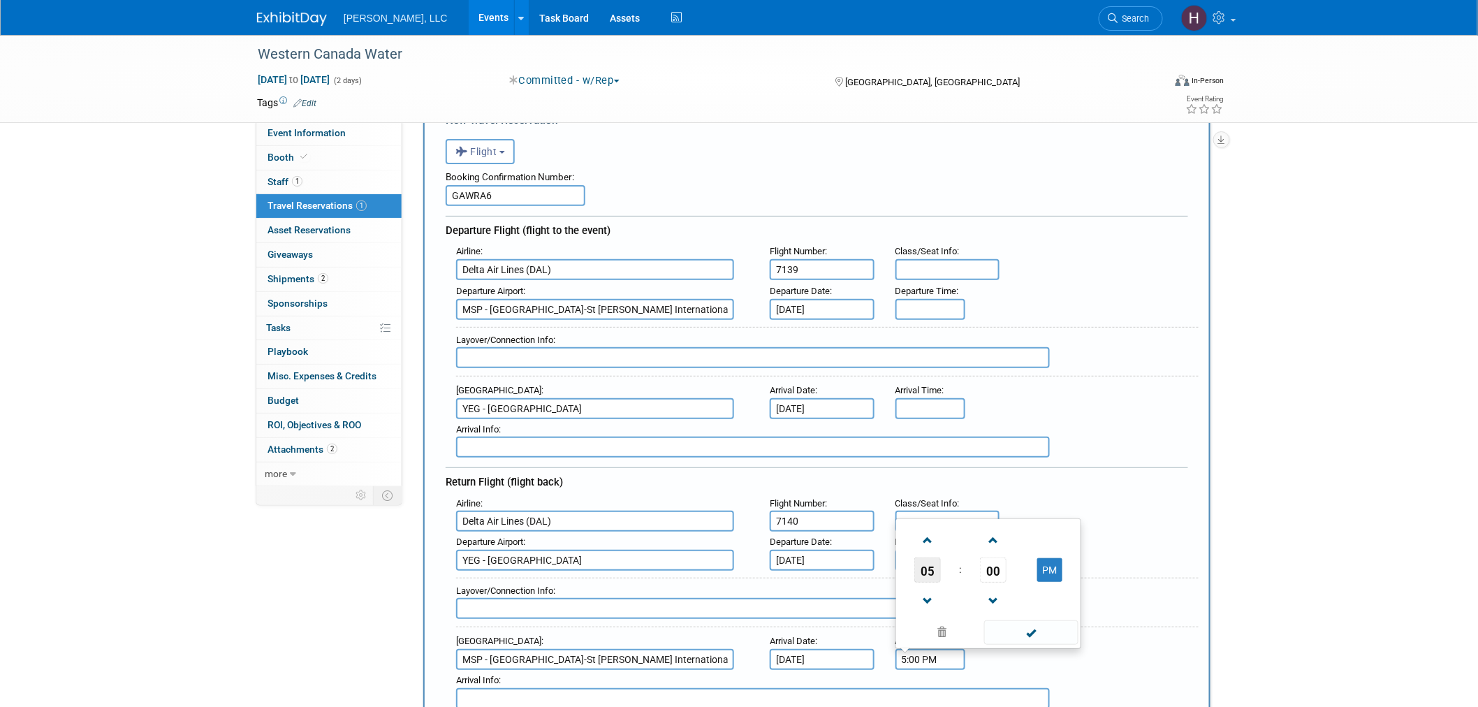
click at [927, 557] on span "05" at bounding box center [927, 569] width 27 height 25
click at [967, 507] on td "01" at bounding box center [966, 524] width 45 height 38
click at [985, 557] on span "00" at bounding box center [993, 569] width 27 height 25
click at [1010, 505] on td "10" at bounding box center [1010, 524] width 45 height 38
click at [990, 589] on span at bounding box center [993, 601] width 24 height 24
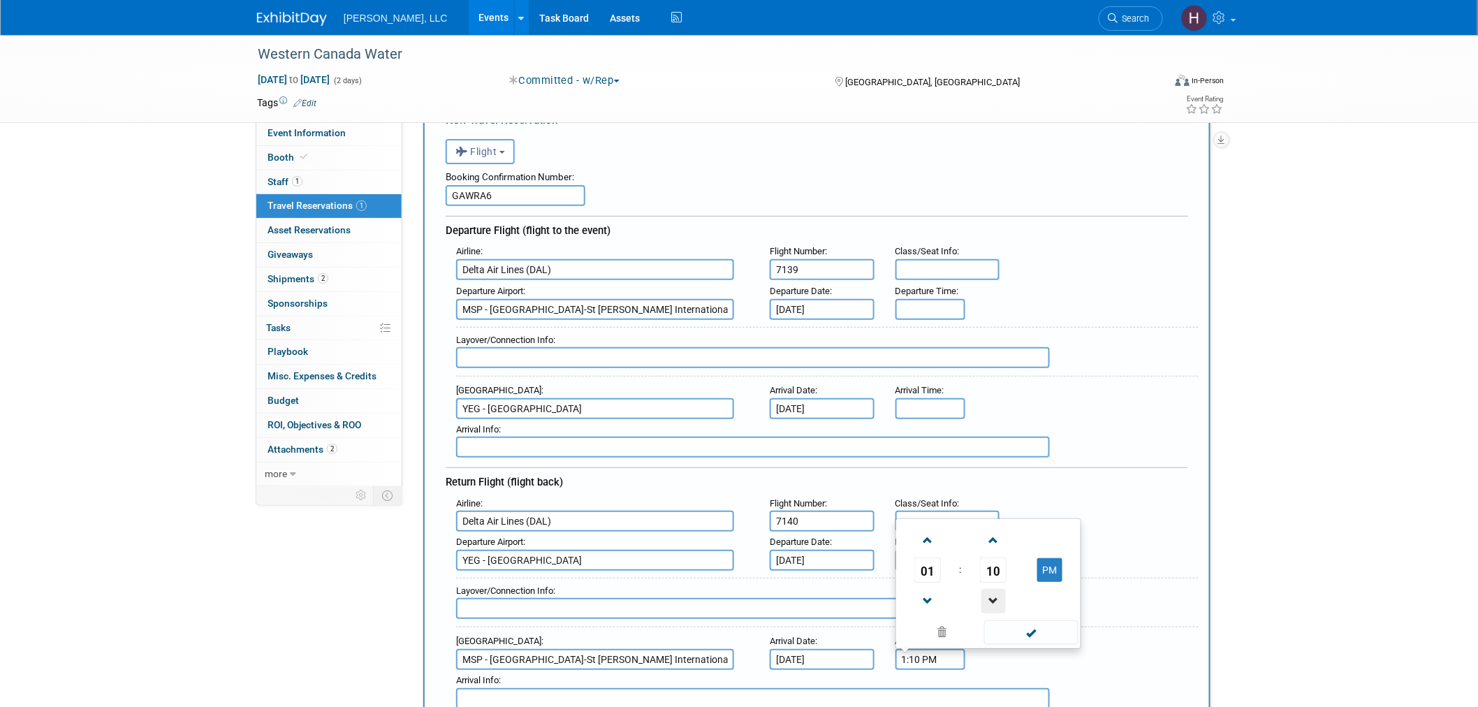
type input "1:09 PM"
click at [1011, 620] on span at bounding box center [1031, 632] width 94 height 24
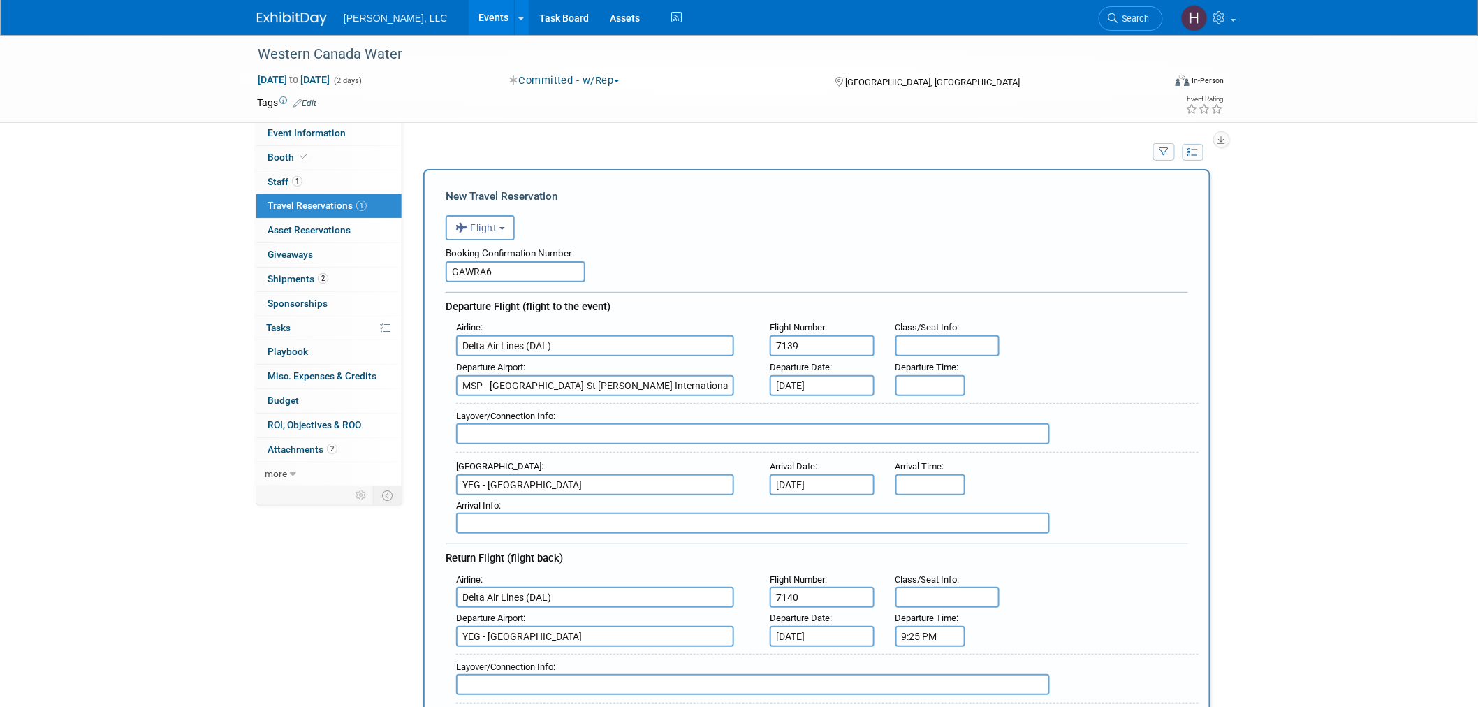
scroll to position [0, 0]
click at [914, 380] on input "8:00 AM" at bounding box center [930, 386] width 70 height 21
click at [933, 443] on span "08" at bounding box center [927, 449] width 27 height 25
click at [1016, 421] on td "02" at bounding box center [1010, 420] width 45 height 38
click at [1053, 450] on button "AM" at bounding box center [1049, 449] width 25 height 24
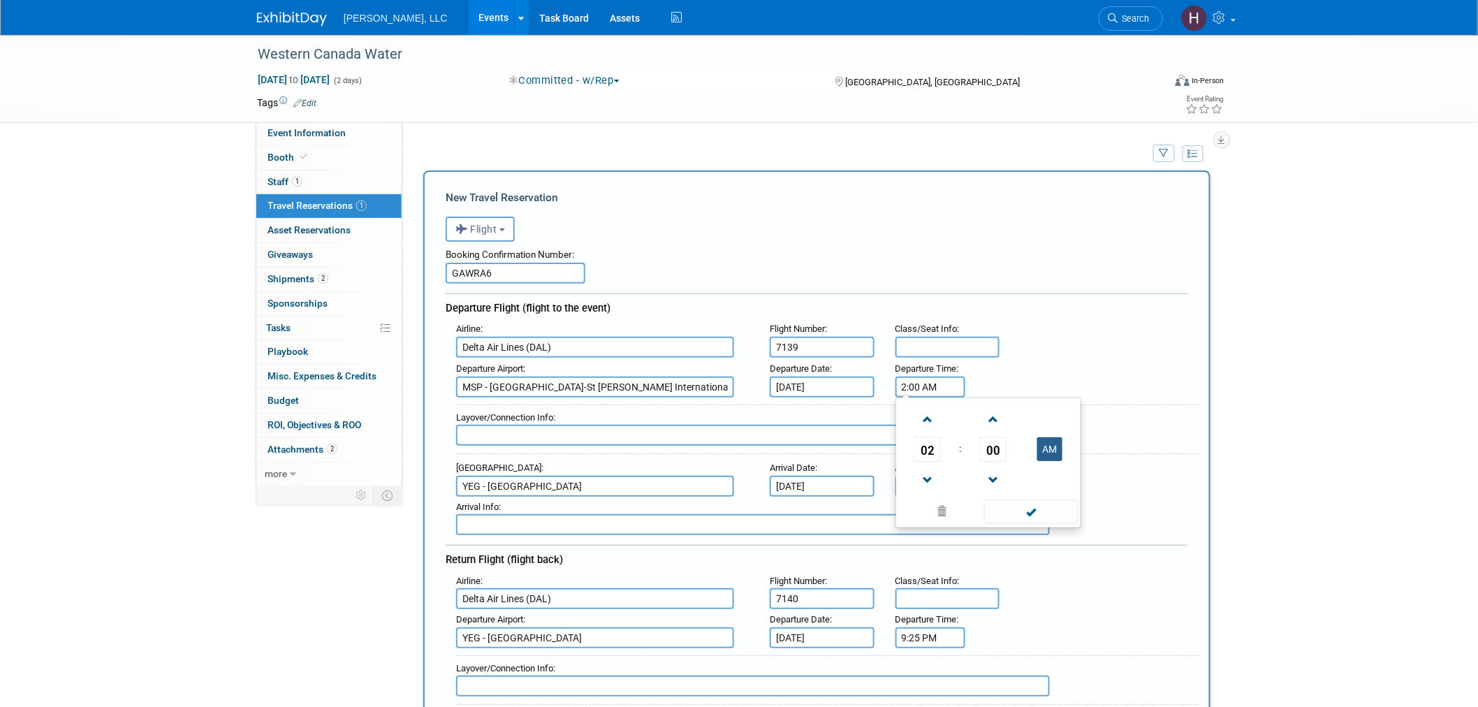
type input "2:00 PM"
drag, startPoint x: 849, startPoint y: 491, endPoint x: 883, endPoint y: 477, distance: 36.3
click at [849, 499] on div "Arrival Info :" at bounding box center [827, 506] width 743 height 15
click at [926, 476] on input "8:00 AM" at bounding box center [930, 486] width 70 height 21
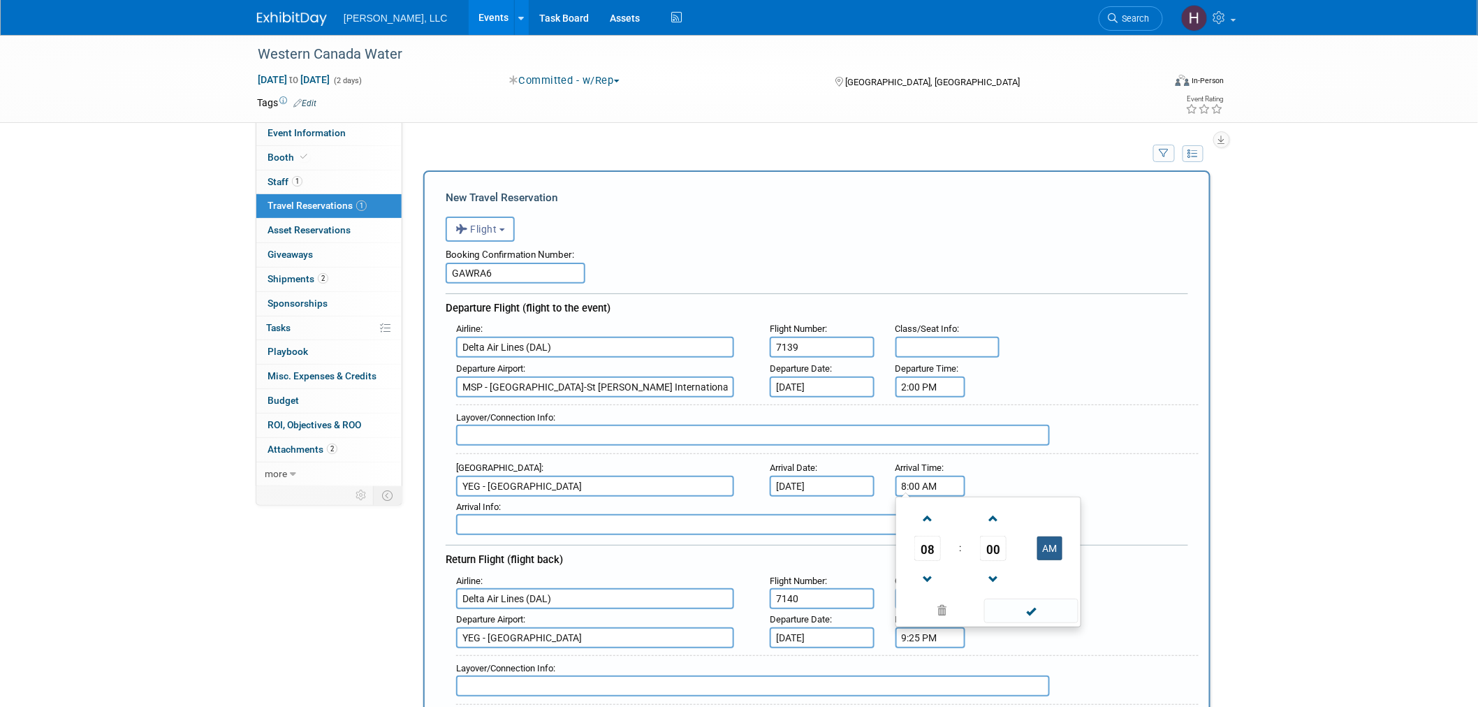
click at [1056, 539] on button "AM" at bounding box center [1049, 548] width 25 height 24
click at [922, 545] on span "08" at bounding box center [927, 548] width 27 height 25
click at [924, 546] on td "04" at bounding box center [921, 557] width 45 height 38
click at [993, 573] on span at bounding box center [993, 579] width 24 height 24
type input "3:59 PM"
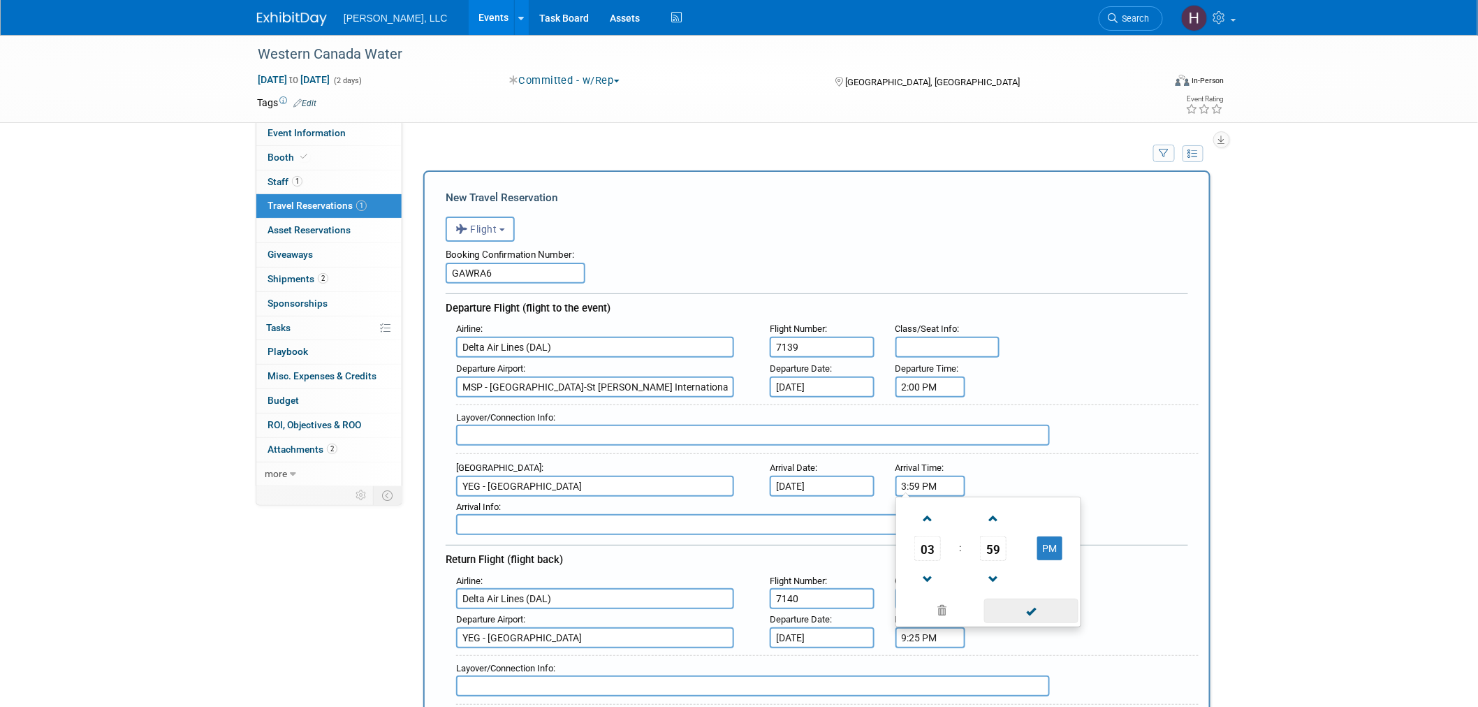
click at [1055, 604] on span at bounding box center [1031, 611] width 94 height 24
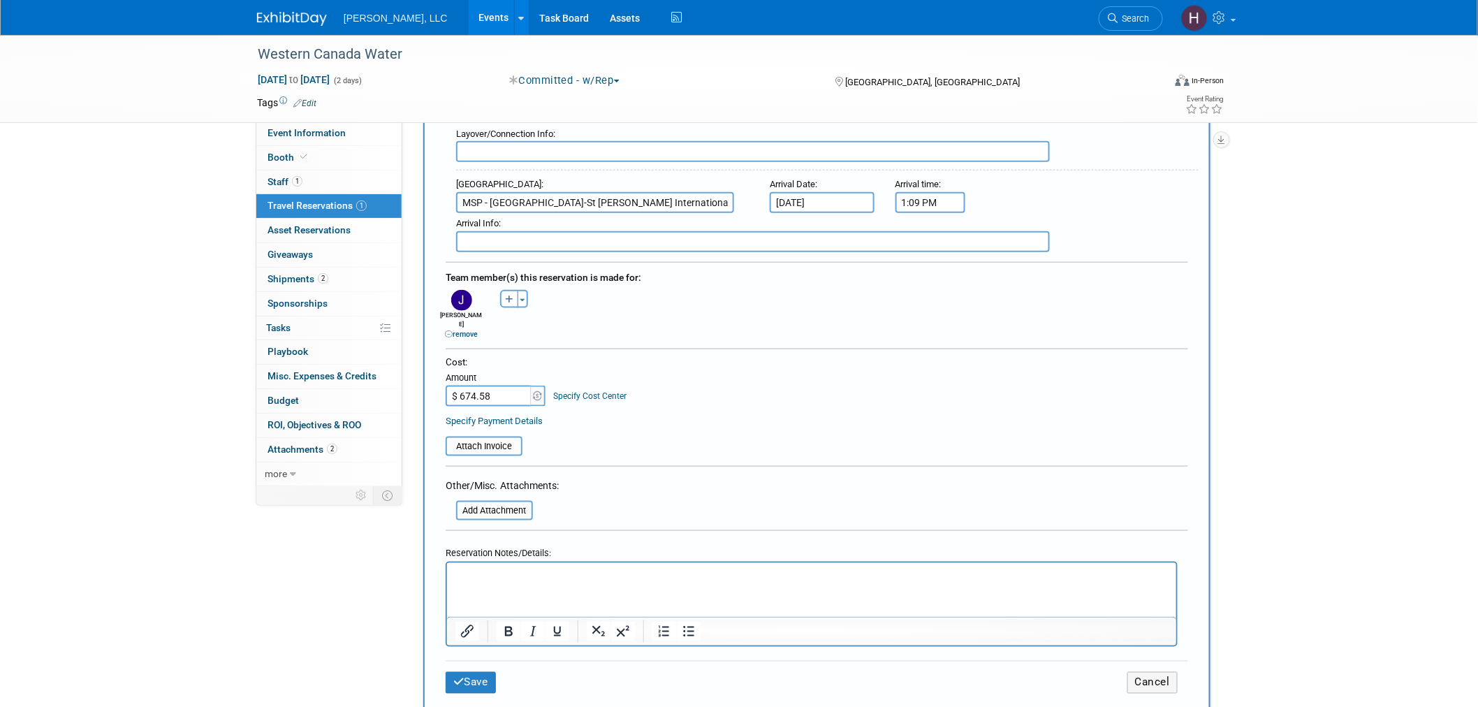
scroll to position [543, 0]
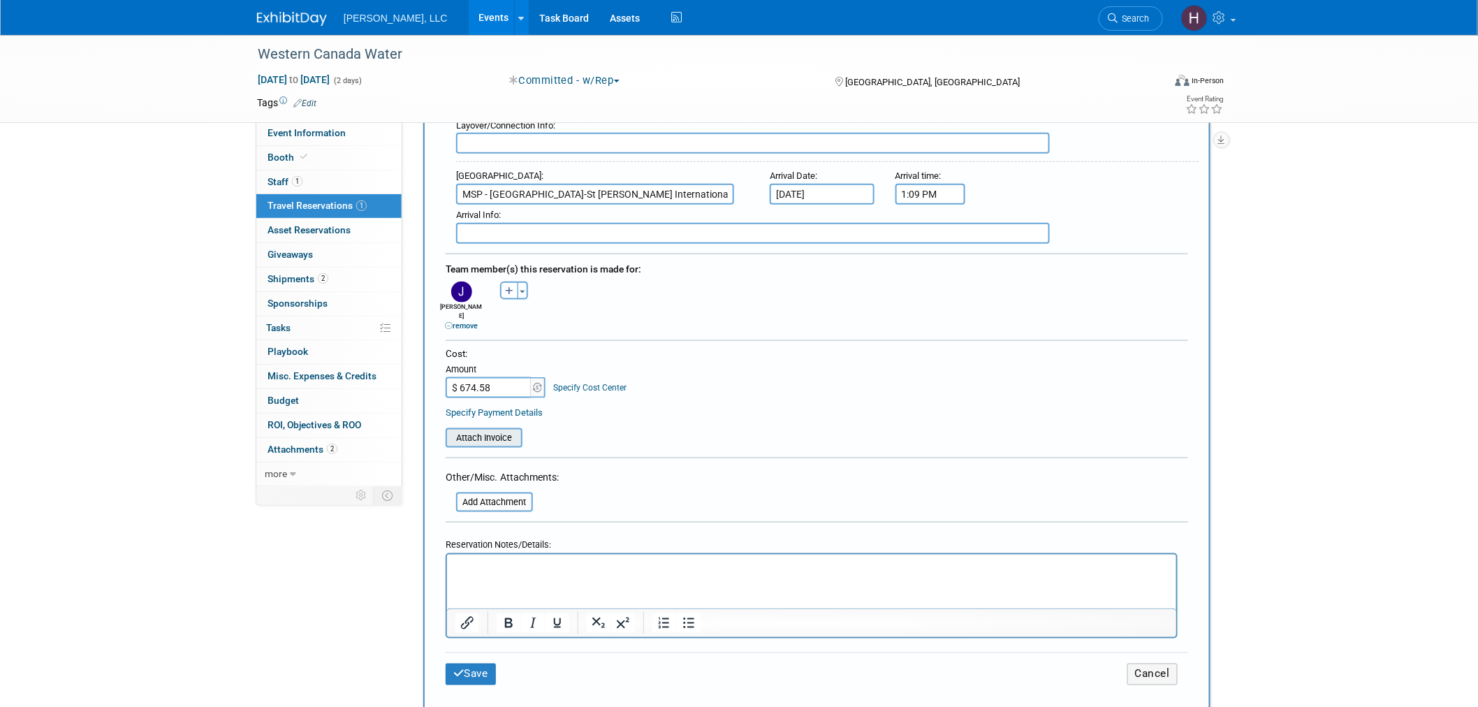
click at [484, 428] on div "Attach Invoice" at bounding box center [484, 438] width 77 height 20
click at [483, 430] on input "file" at bounding box center [438, 438] width 166 height 17
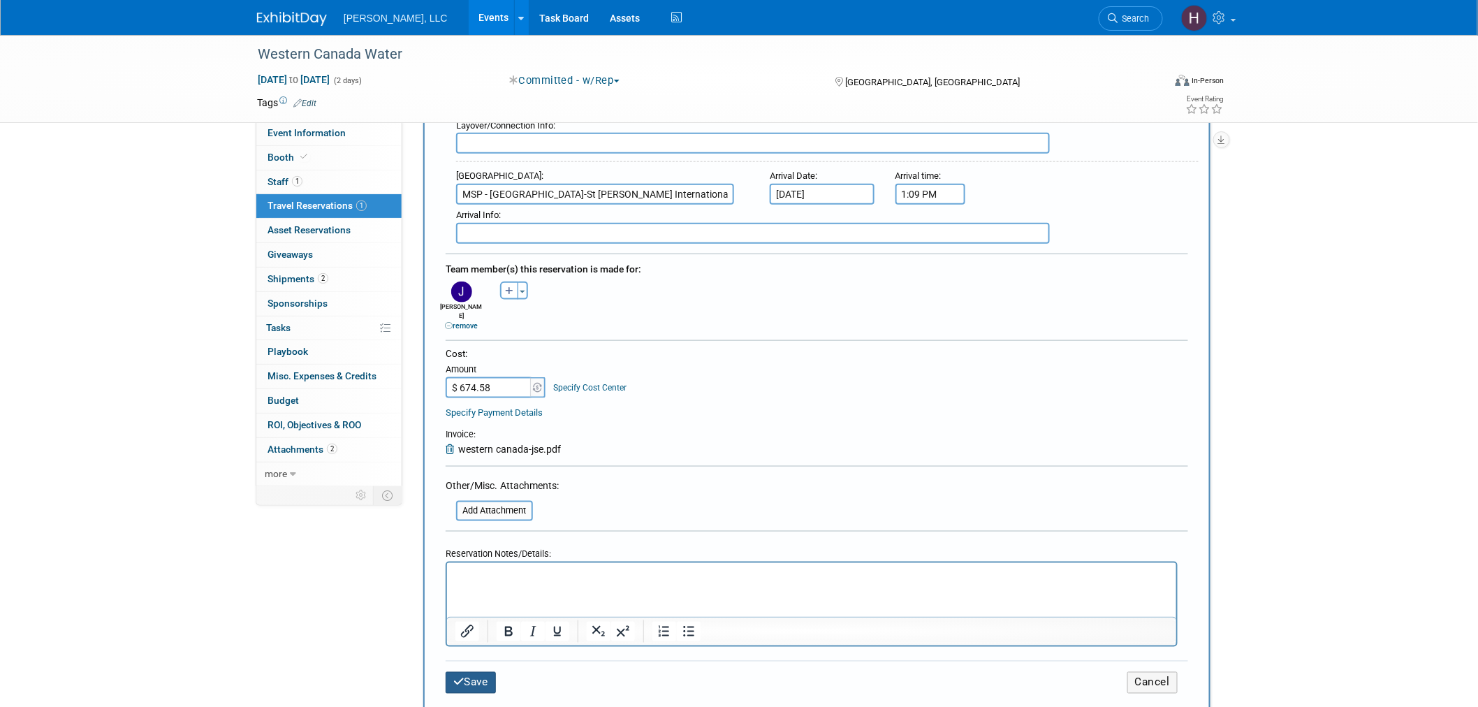
click at [452, 672] on button "Save" at bounding box center [471, 683] width 50 height 22
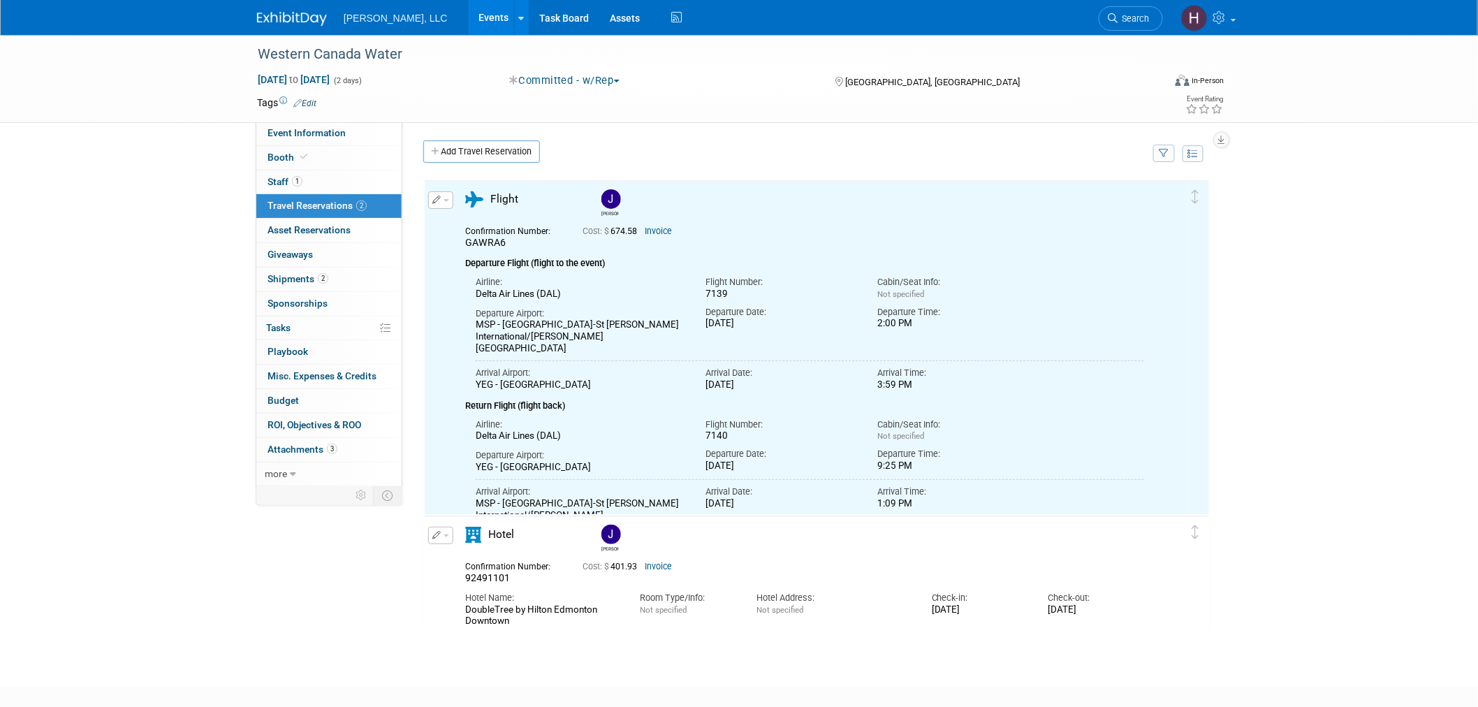
scroll to position [0, 0]
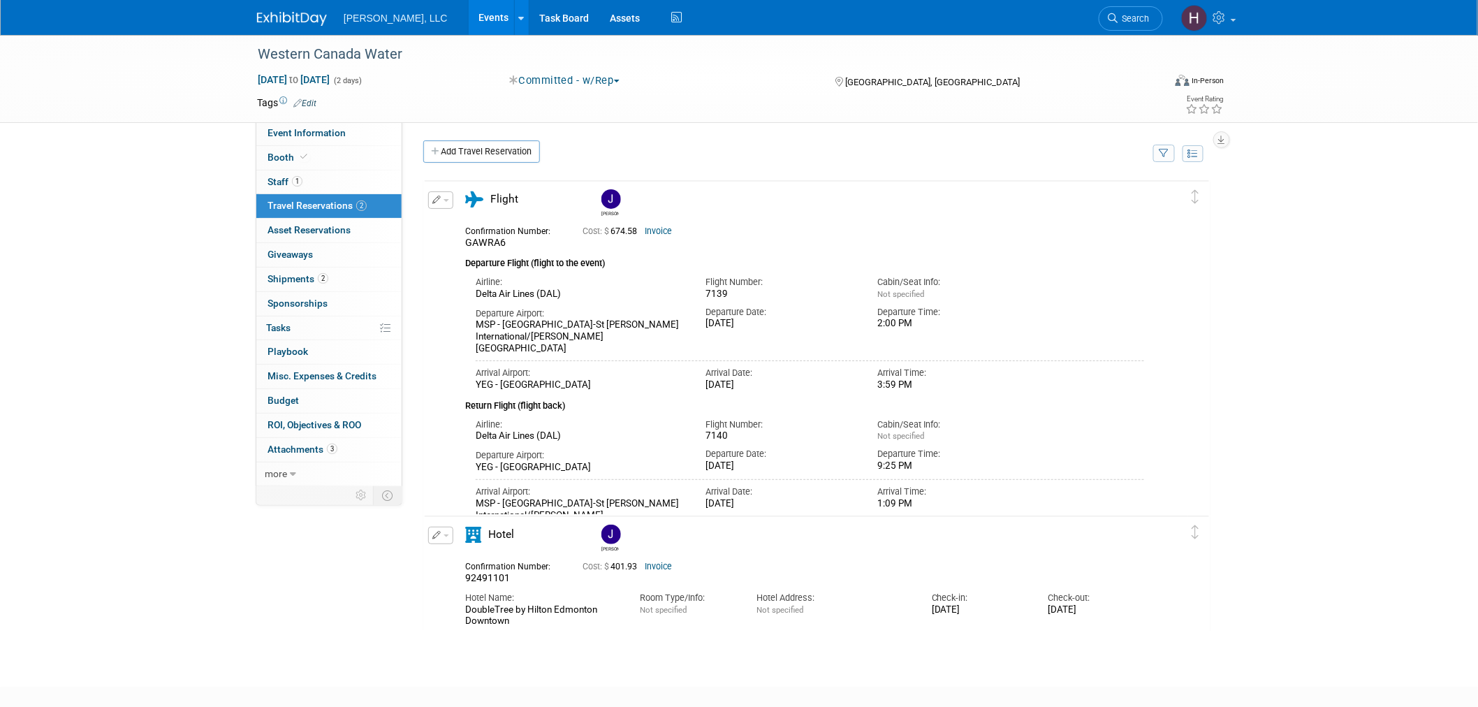
click at [469, 25] on link "Events" at bounding box center [494, 17] width 51 height 35
